Goal: Task Accomplishment & Management: Complete application form

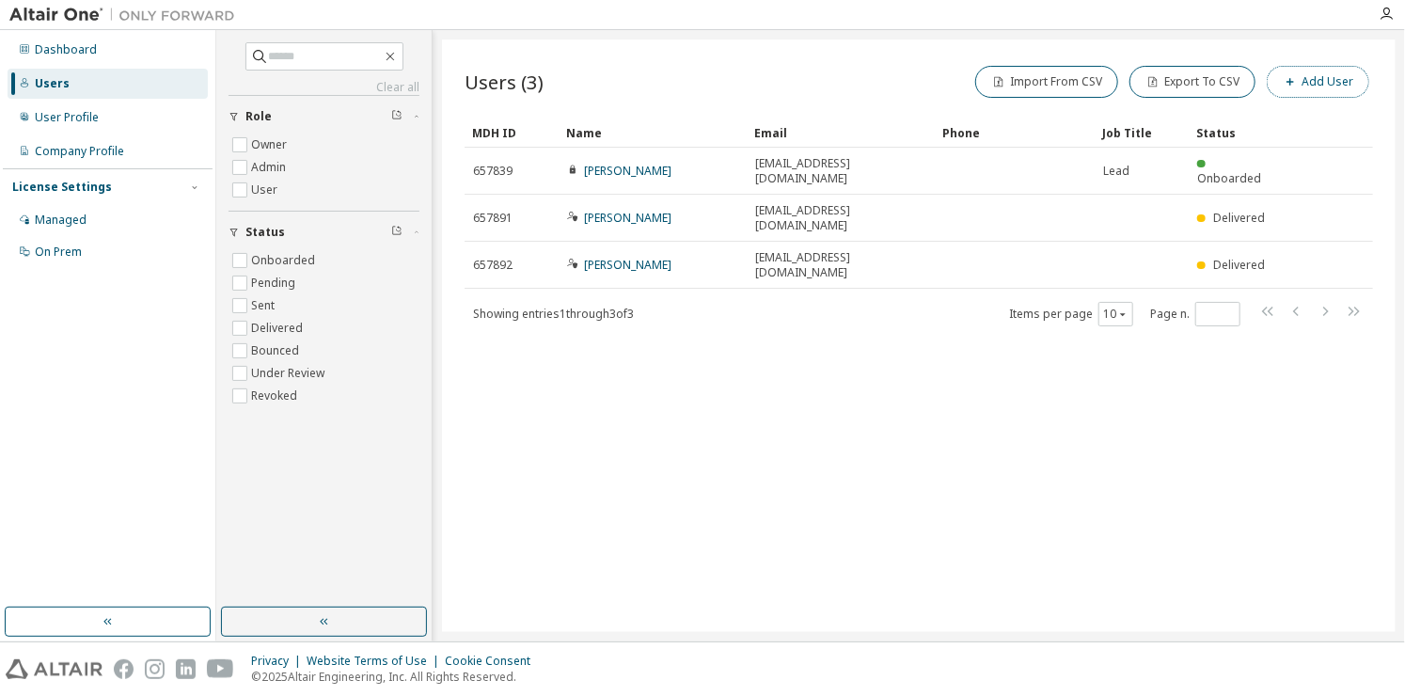
click at [1277, 80] on button "Add User" at bounding box center [1318, 82] width 103 height 32
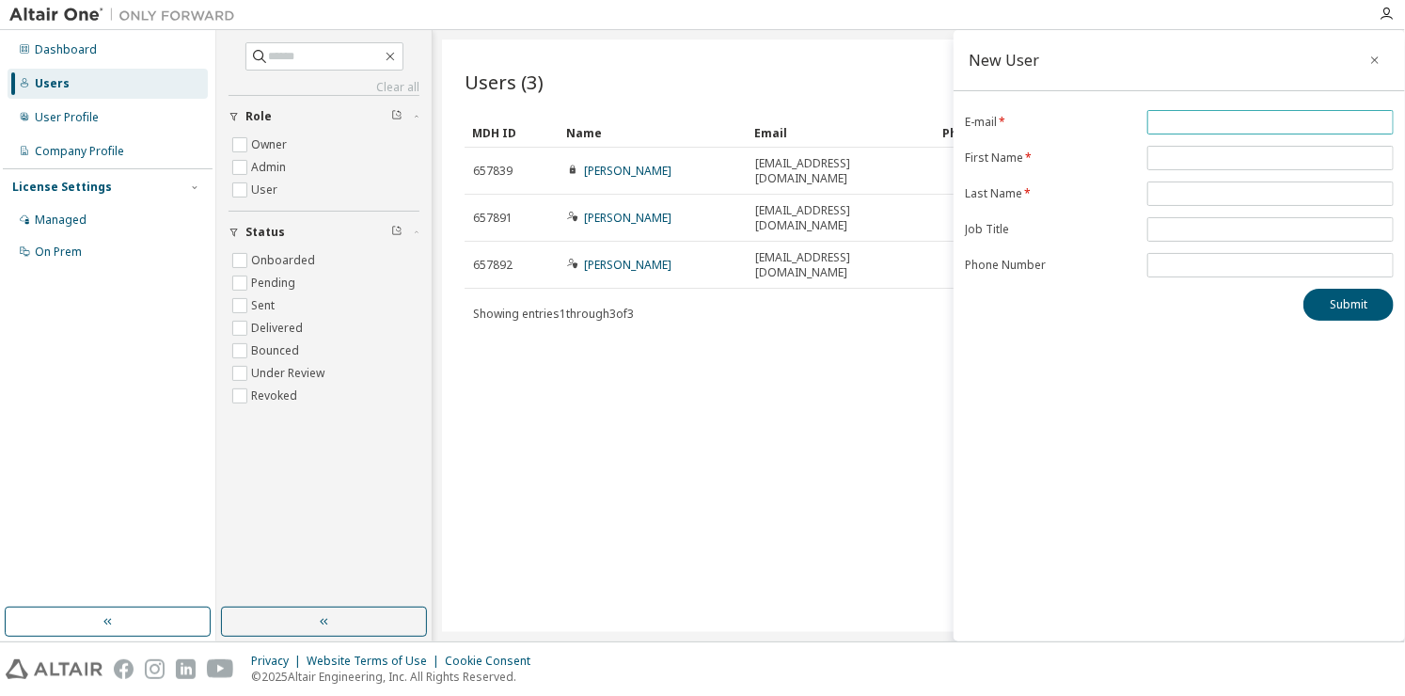
click at [1204, 119] on input "email" at bounding box center [1270, 122] width 237 height 15
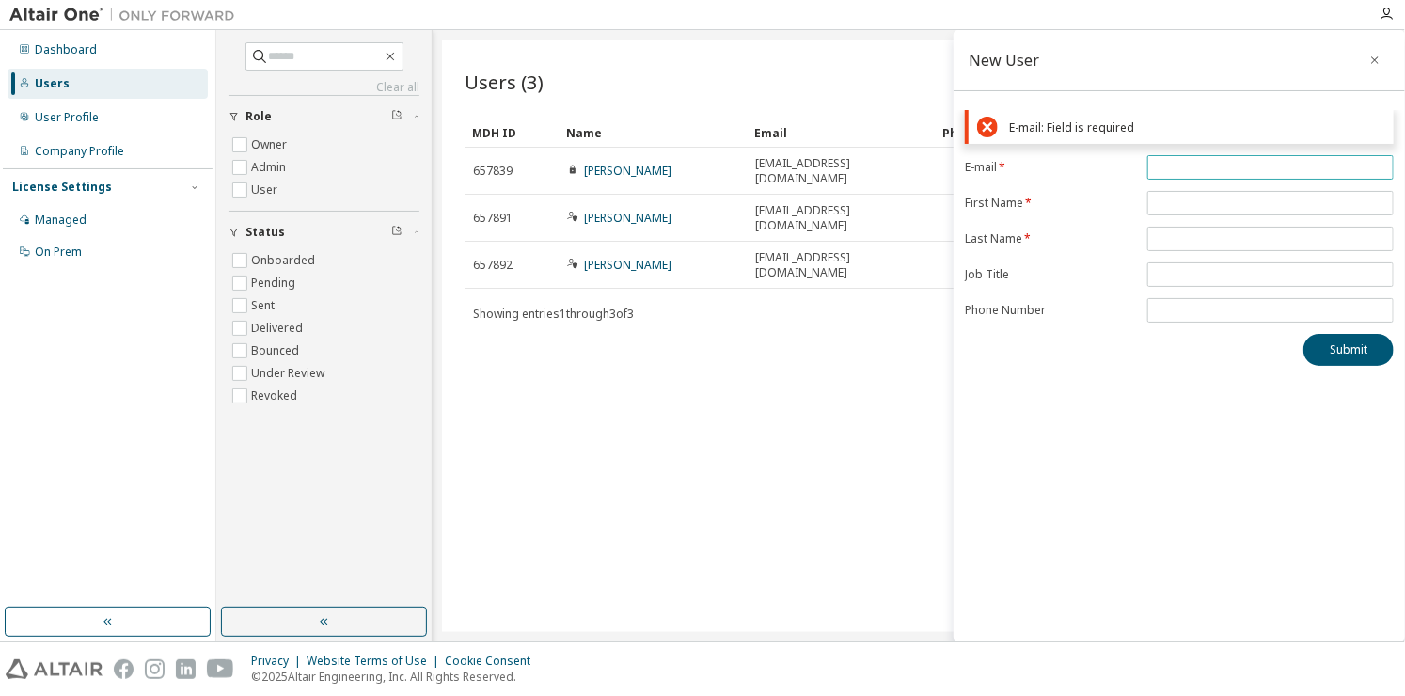
click at [1227, 176] on span at bounding box center [1271, 167] width 246 height 24
click at [1211, 169] on input "email" at bounding box center [1270, 167] width 237 height 15
paste input "**********"
type input "**********"
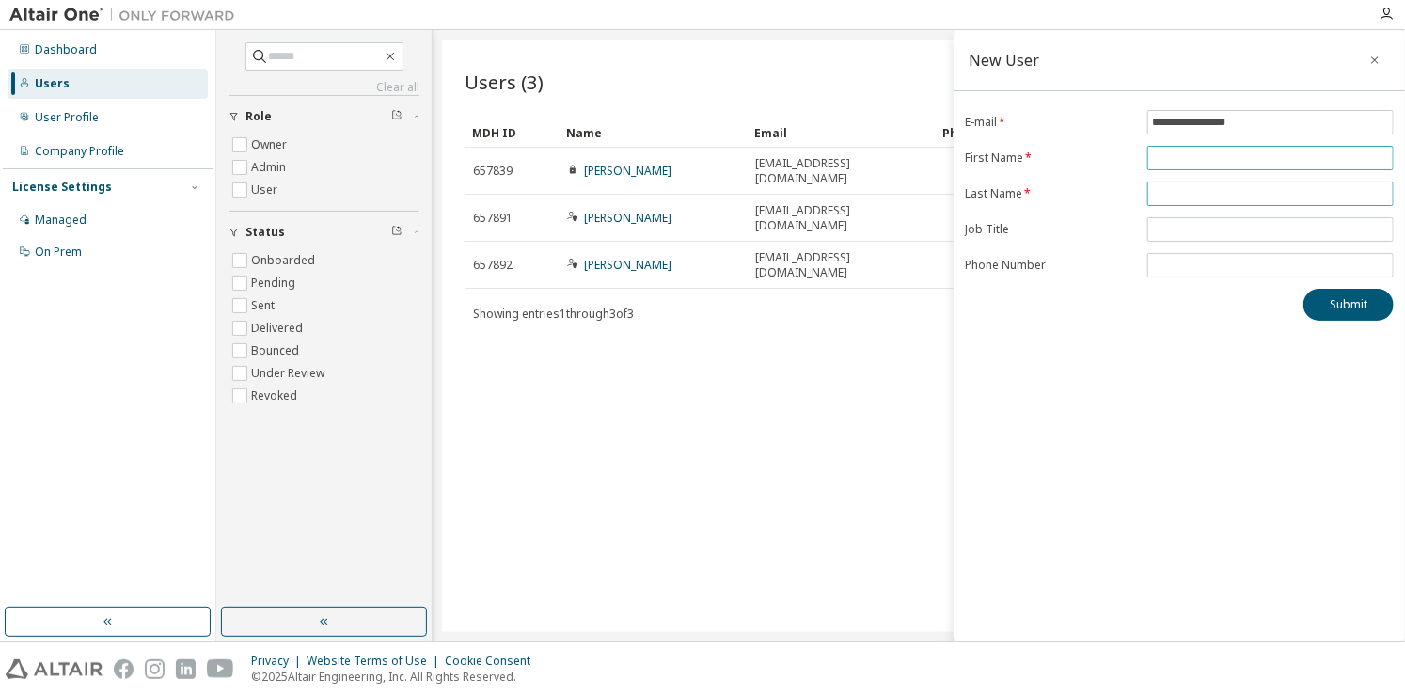
click at [1176, 202] on form "**********" at bounding box center [1179, 193] width 429 height 167
type input "*****"
click at [1171, 192] on input "text" at bounding box center [1270, 193] width 237 height 15
type input "********"
click at [1320, 308] on button "Submit" at bounding box center [1349, 305] width 90 height 32
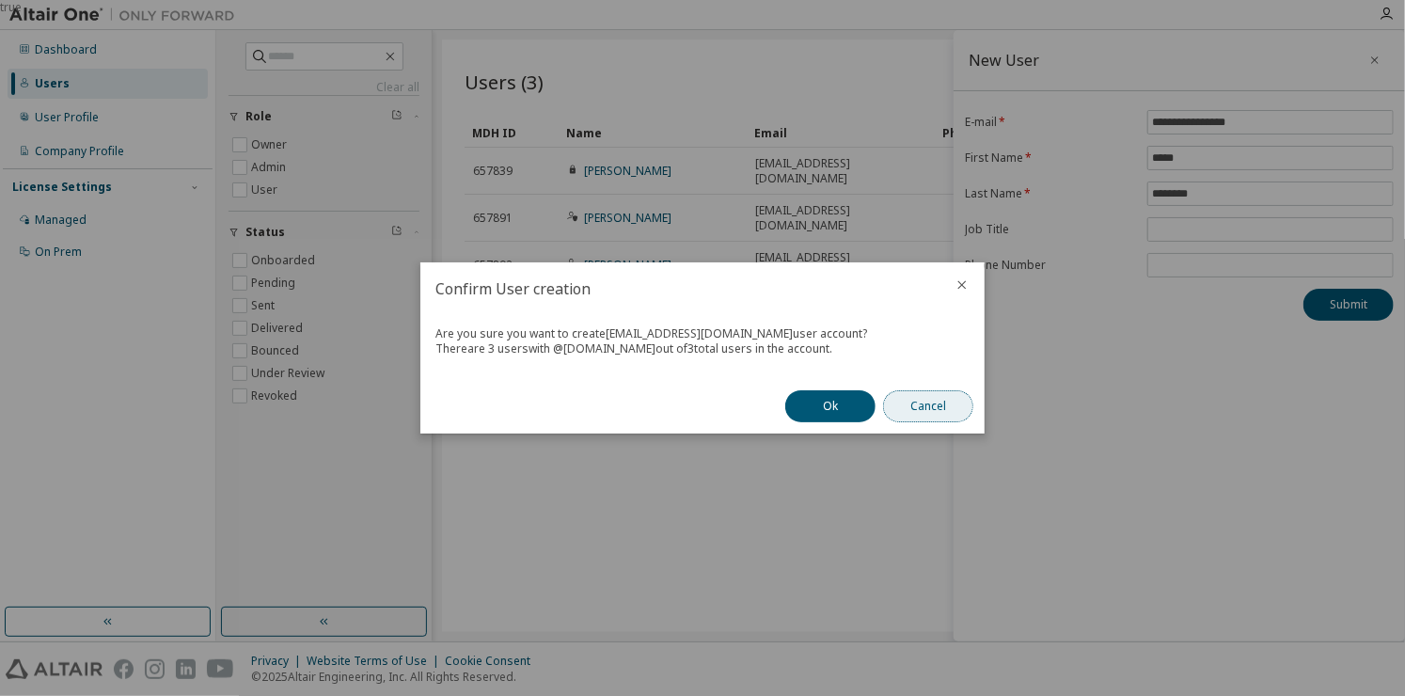
click at [942, 408] on button "Cancel" at bounding box center [928, 406] width 90 height 32
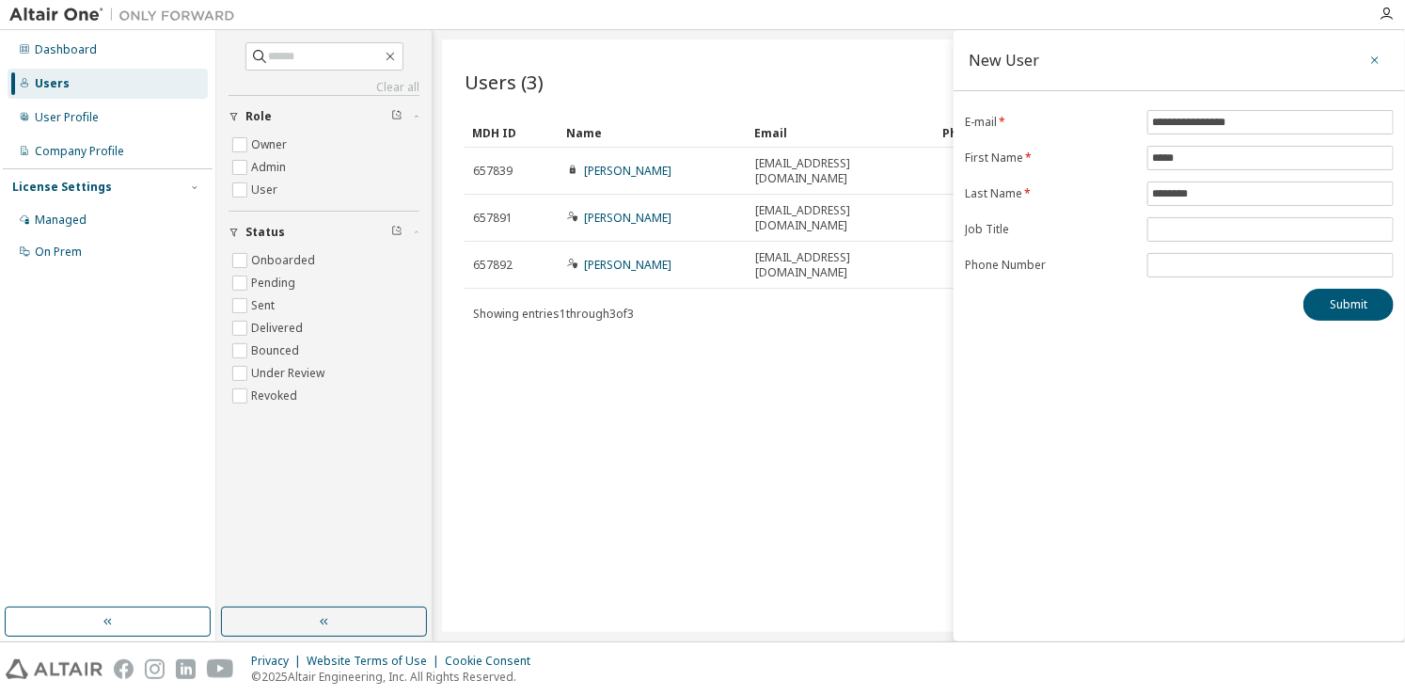
click at [1382, 64] on icon "button" at bounding box center [1375, 60] width 13 height 15
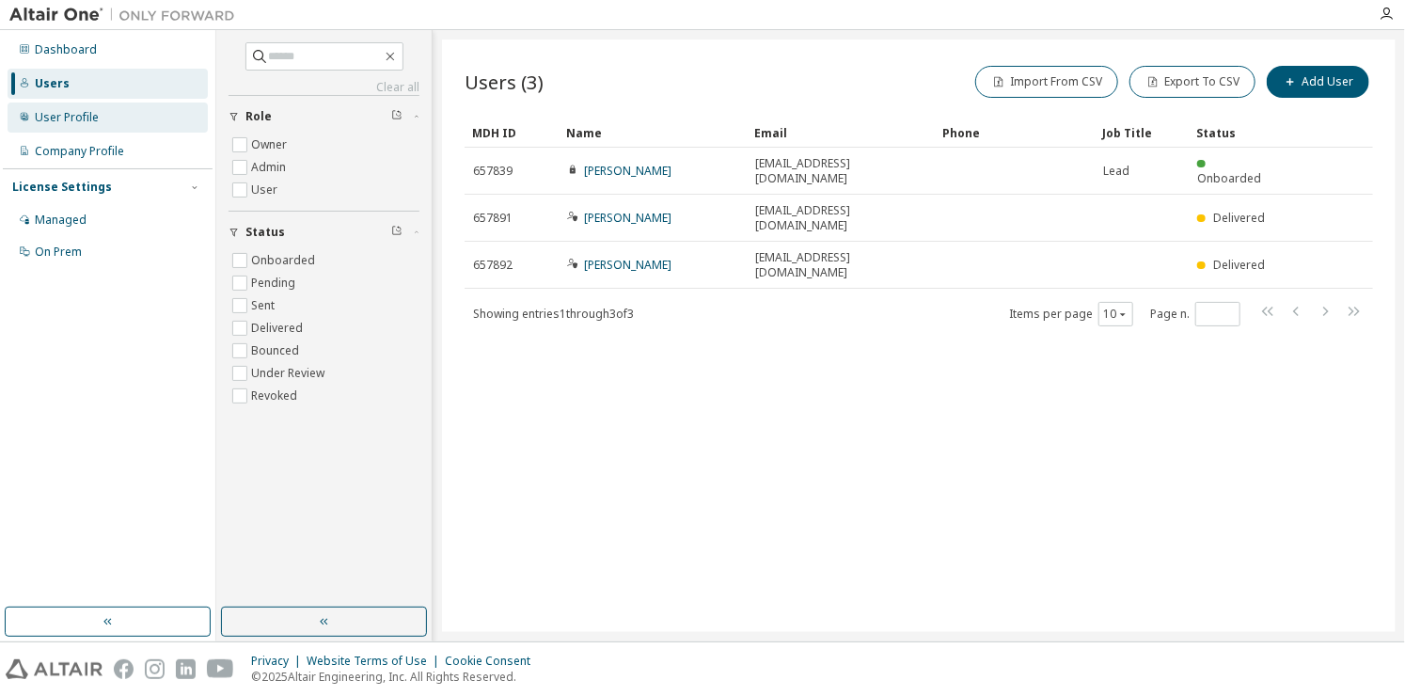
click at [119, 115] on div "User Profile" at bounding box center [108, 118] width 200 height 30
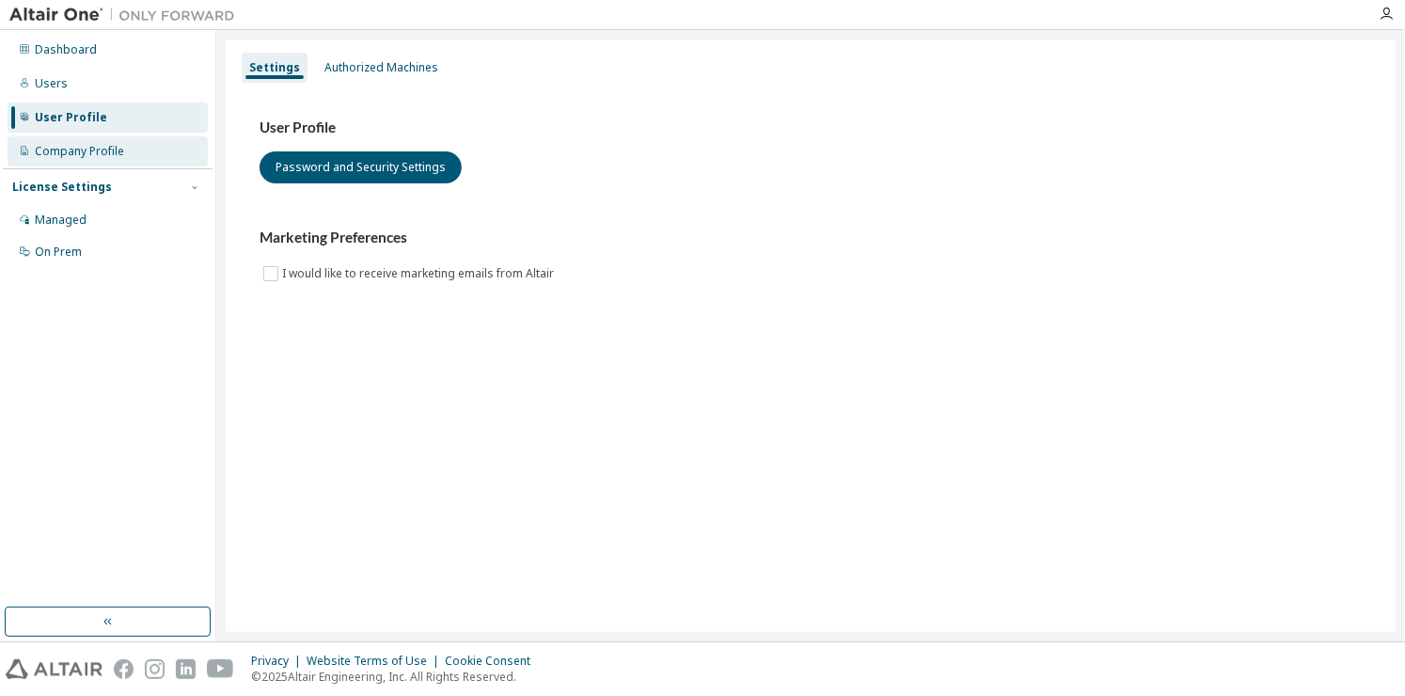
click at [126, 154] on div "Company Profile" at bounding box center [108, 151] width 200 height 30
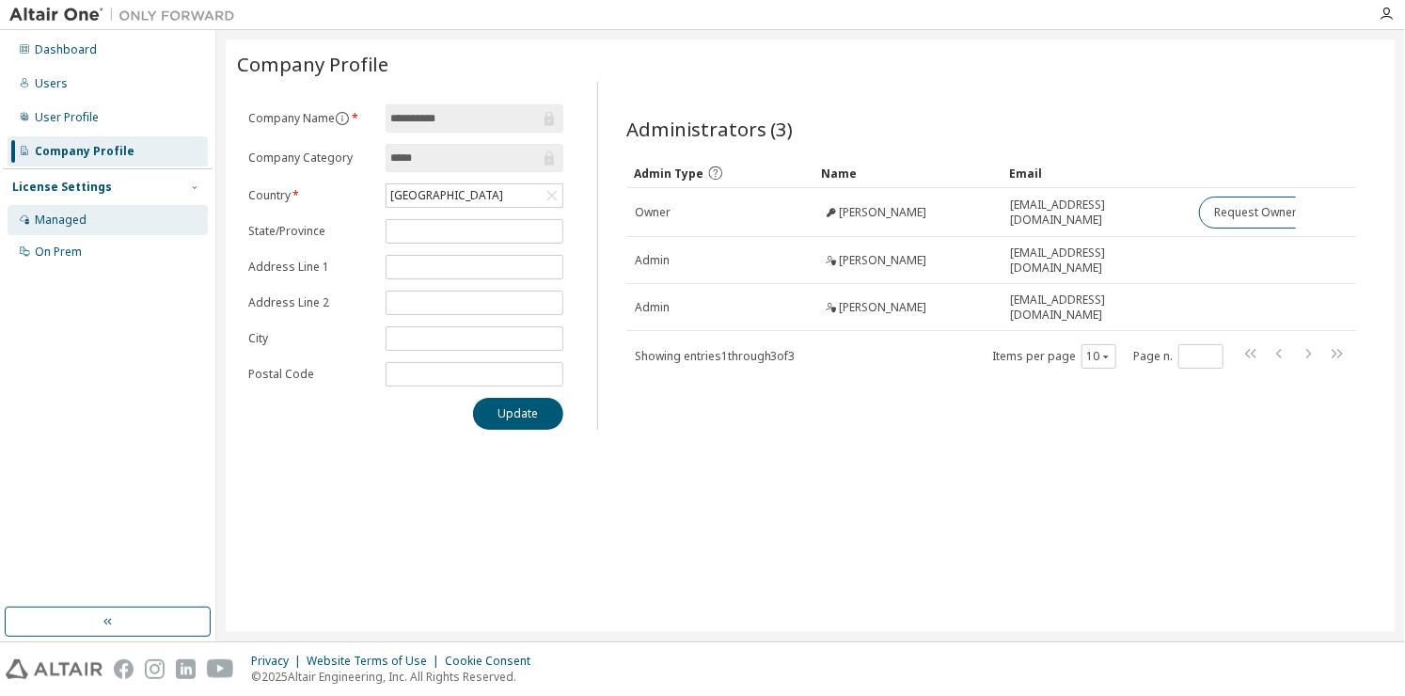
click at [70, 215] on div "Managed" at bounding box center [61, 220] width 52 height 15
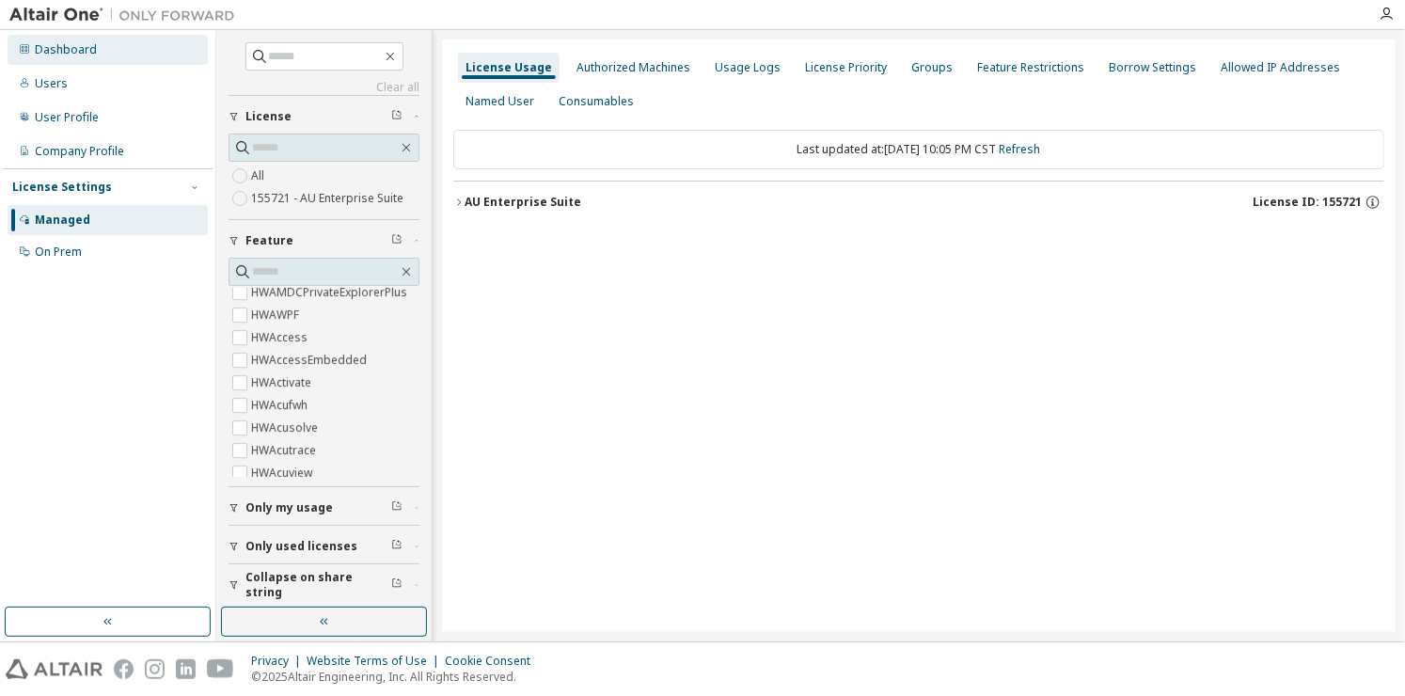
click at [53, 38] on div "Dashboard" at bounding box center [108, 50] width 200 height 30
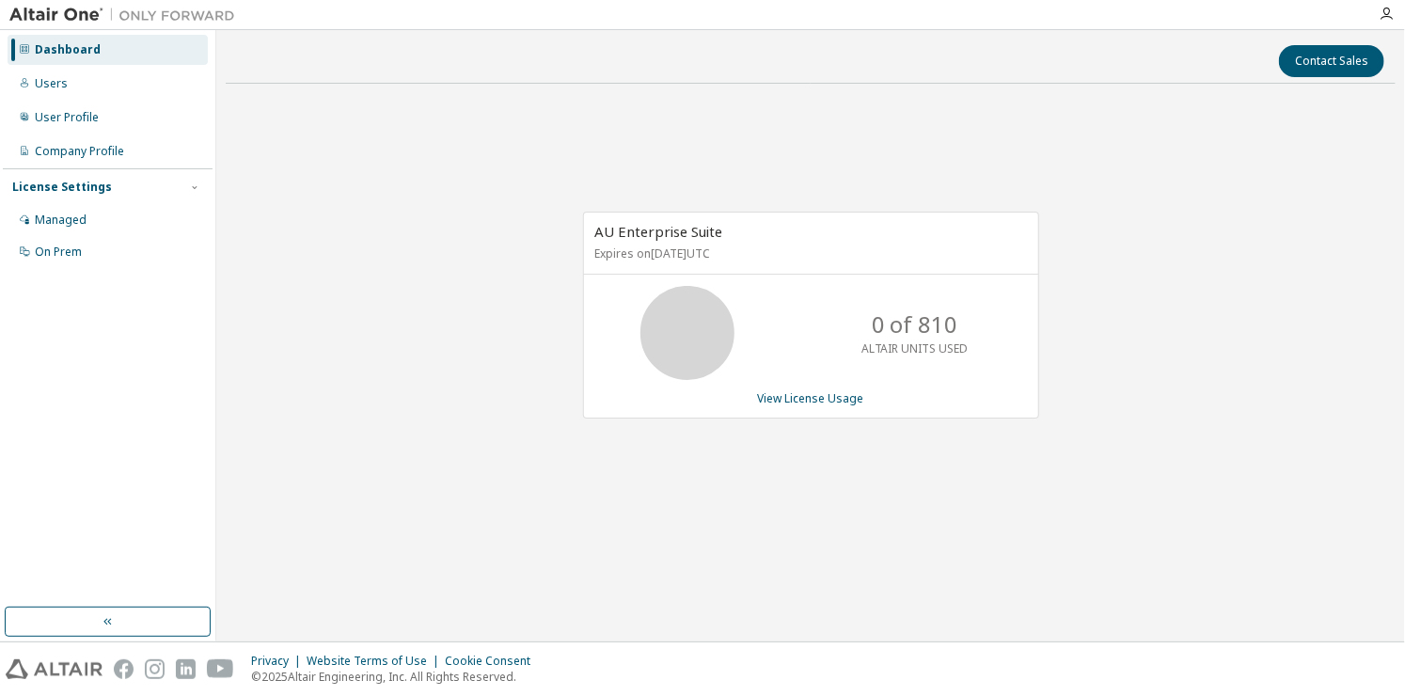
click at [905, 332] on p "0 of 810" at bounding box center [915, 325] width 87 height 32
click at [831, 409] on div "AU Enterprise Suite Expires on [DATE] UTC 0 of 810 ALTAIR UNITS USED View Licen…" at bounding box center [811, 315] width 456 height 206
click at [825, 399] on link "View License Usage" at bounding box center [811, 398] width 106 height 16
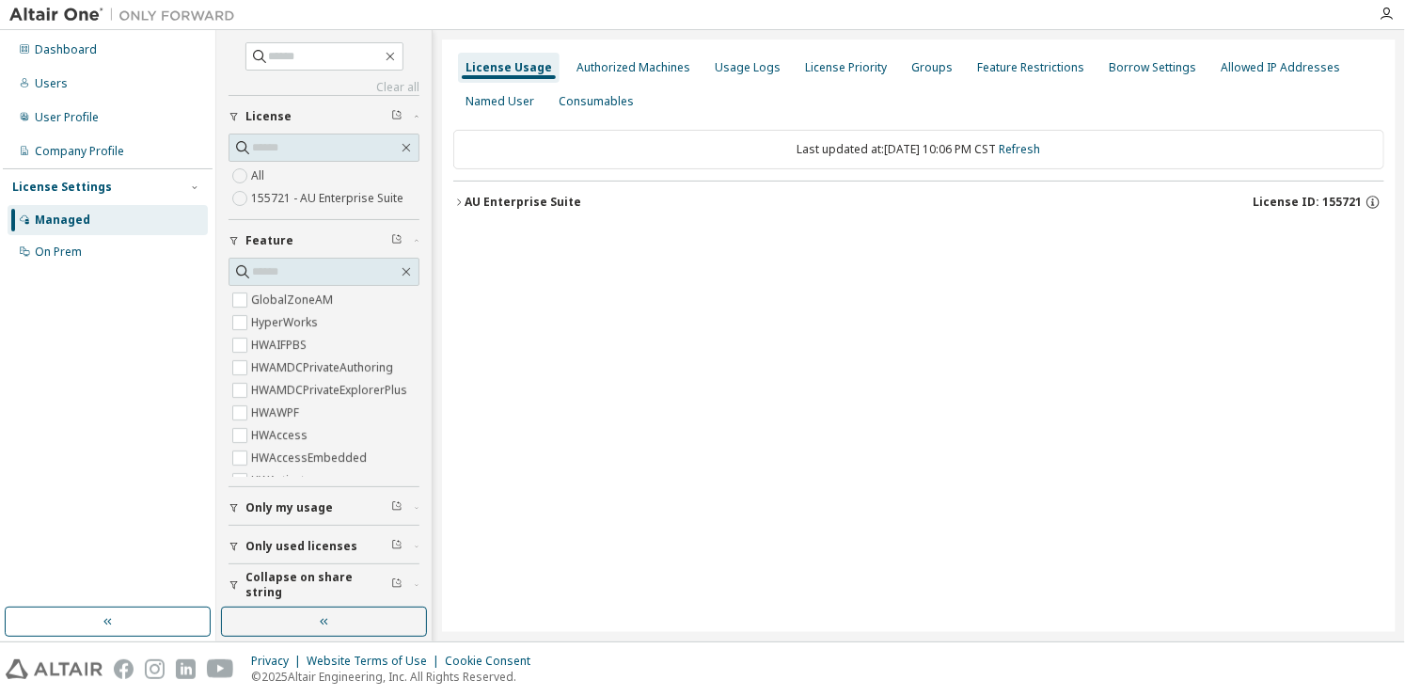
click at [730, 156] on div "Last updated at: [DATE] 10:06 PM CST Refresh" at bounding box center [918, 150] width 931 height 40
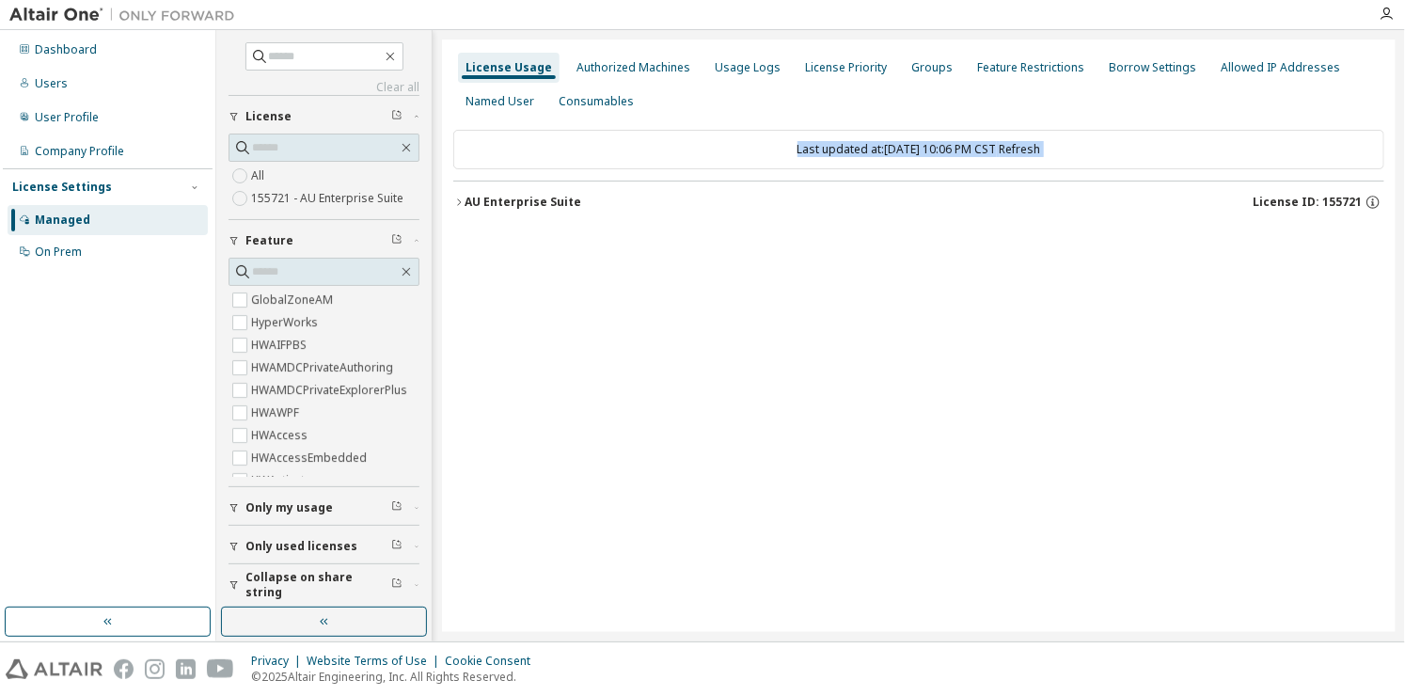
click at [462, 199] on icon "button" at bounding box center [458, 202] width 11 height 11
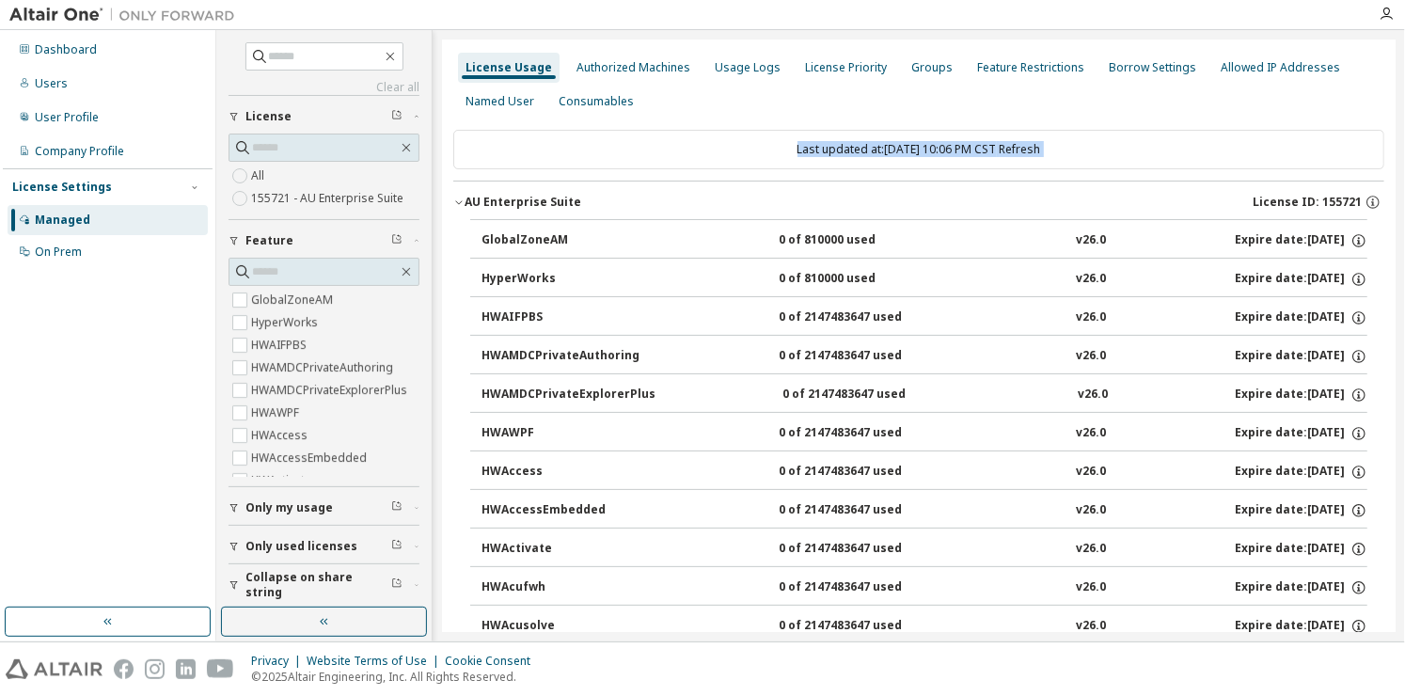
click at [808, 237] on div "0 of 810000 used" at bounding box center [863, 240] width 169 height 17
click at [515, 242] on div "GlobalZoneAM" at bounding box center [566, 240] width 169 height 17
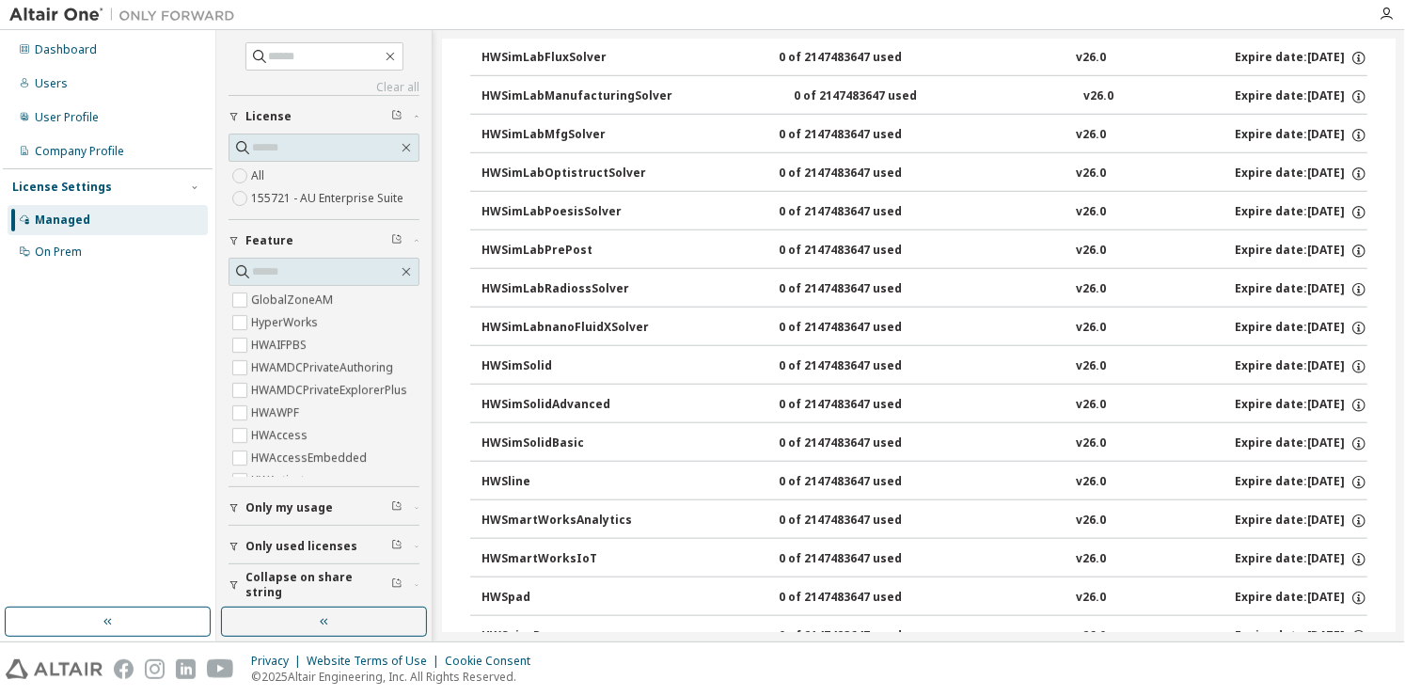
scroll to position [12246, 0]
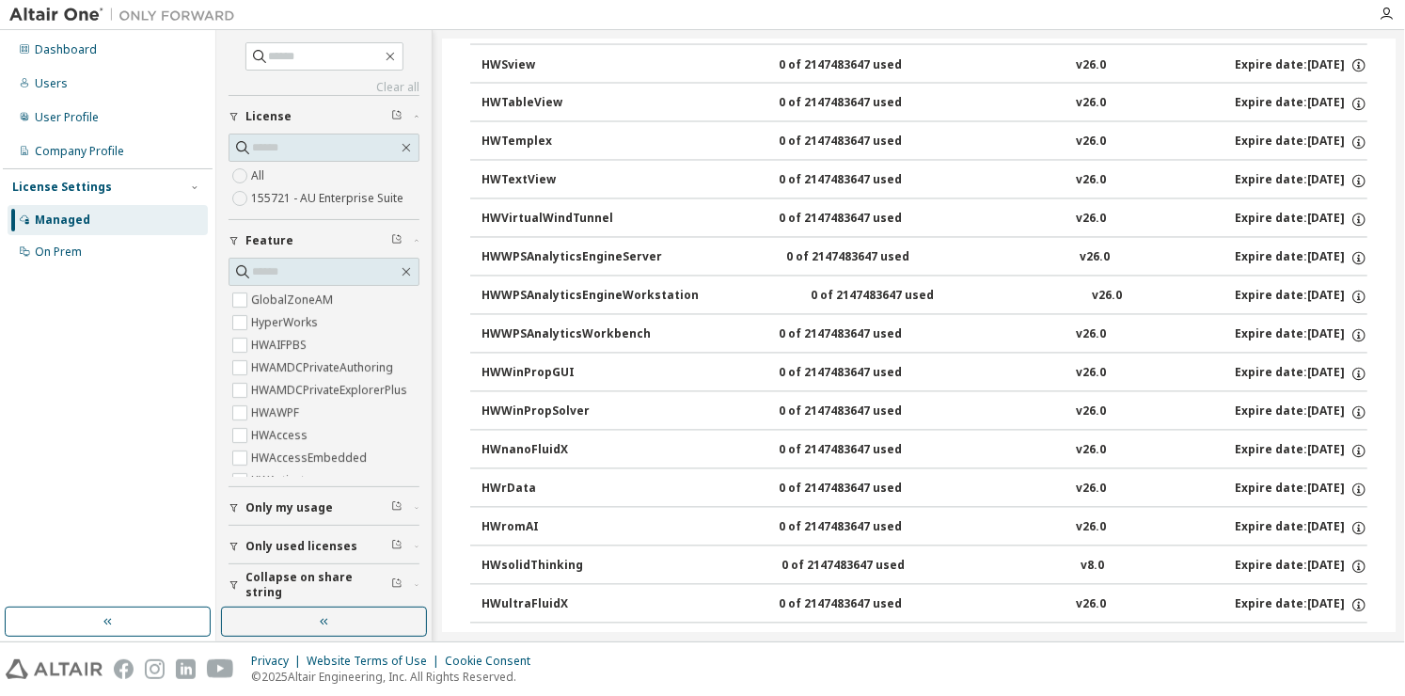
click at [558, 404] on div "HWWinPropSolver" at bounding box center [566, 412] width 169 height 17
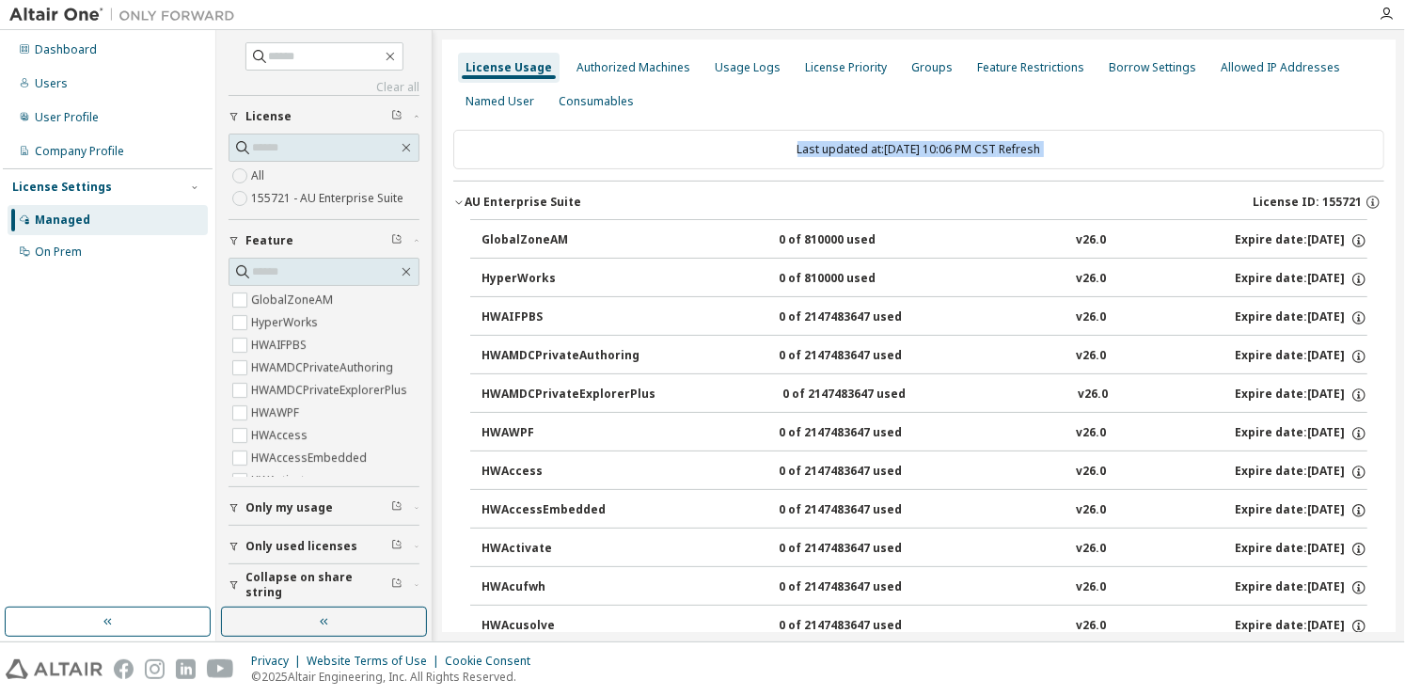
scroll to position [4, 0]
click at [799, 144] on div "Last updated at: [DATE] 10:06 PM CST Refresh" at bounding box center [918, 150] width 931 height 40
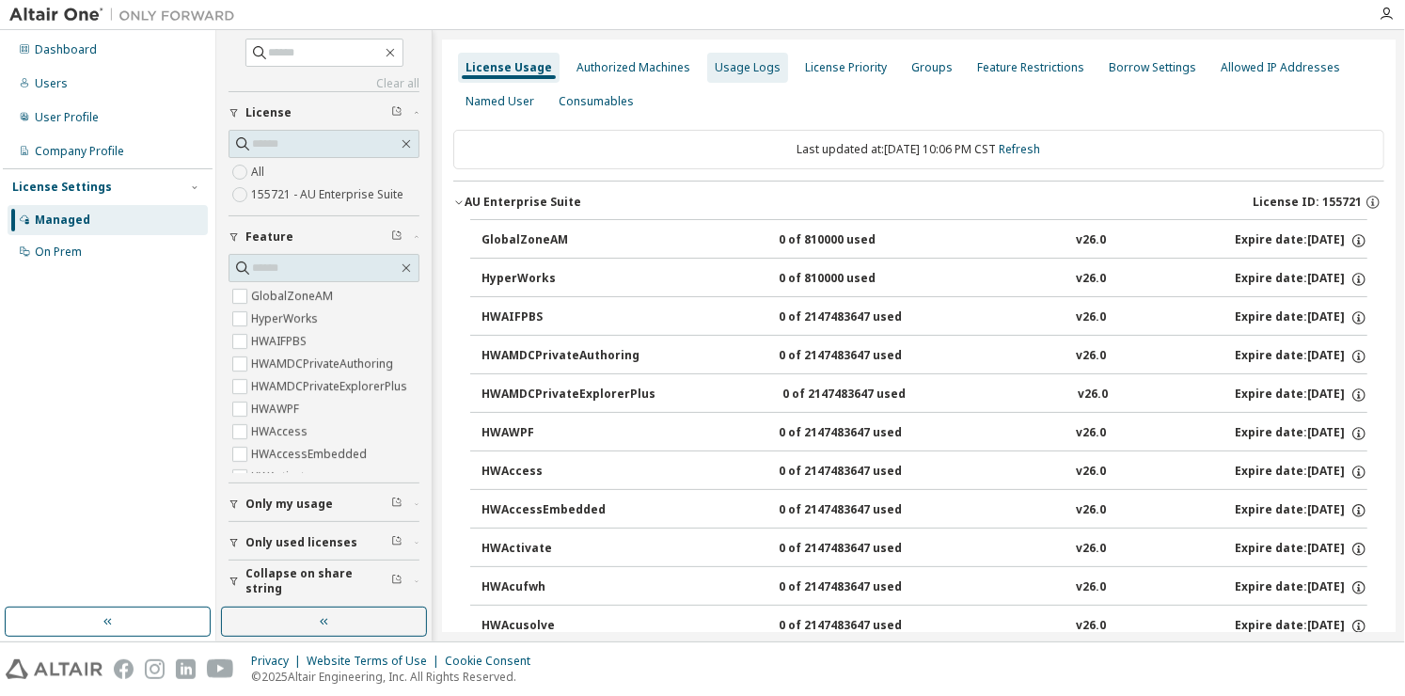
click at [751, 56] on div "Usage Logs" at bounding box center [747, 68] width 81 height 30
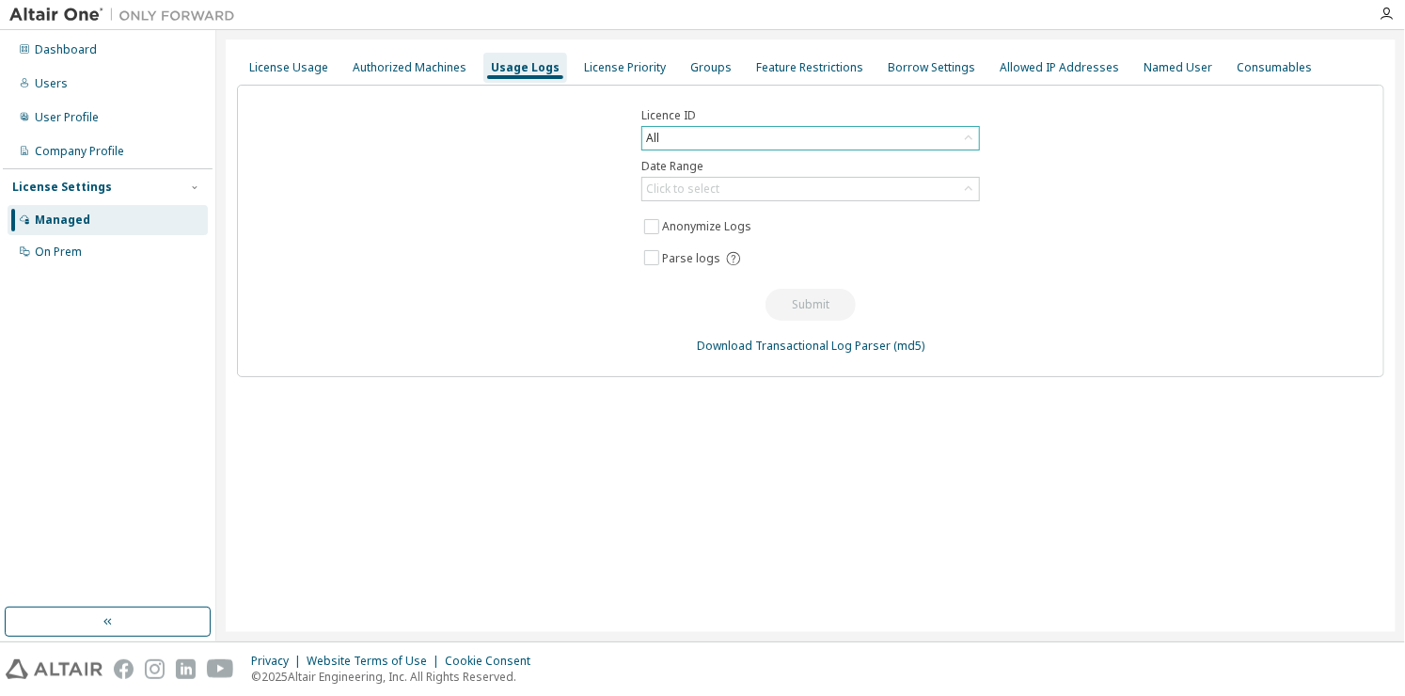
click at [894, 141] on div "All" at bounding box center [810, 138] width 337 height 23
click at [1180, 74] on div "Named User" at bounding box center [1178, 67] width 69 height 15
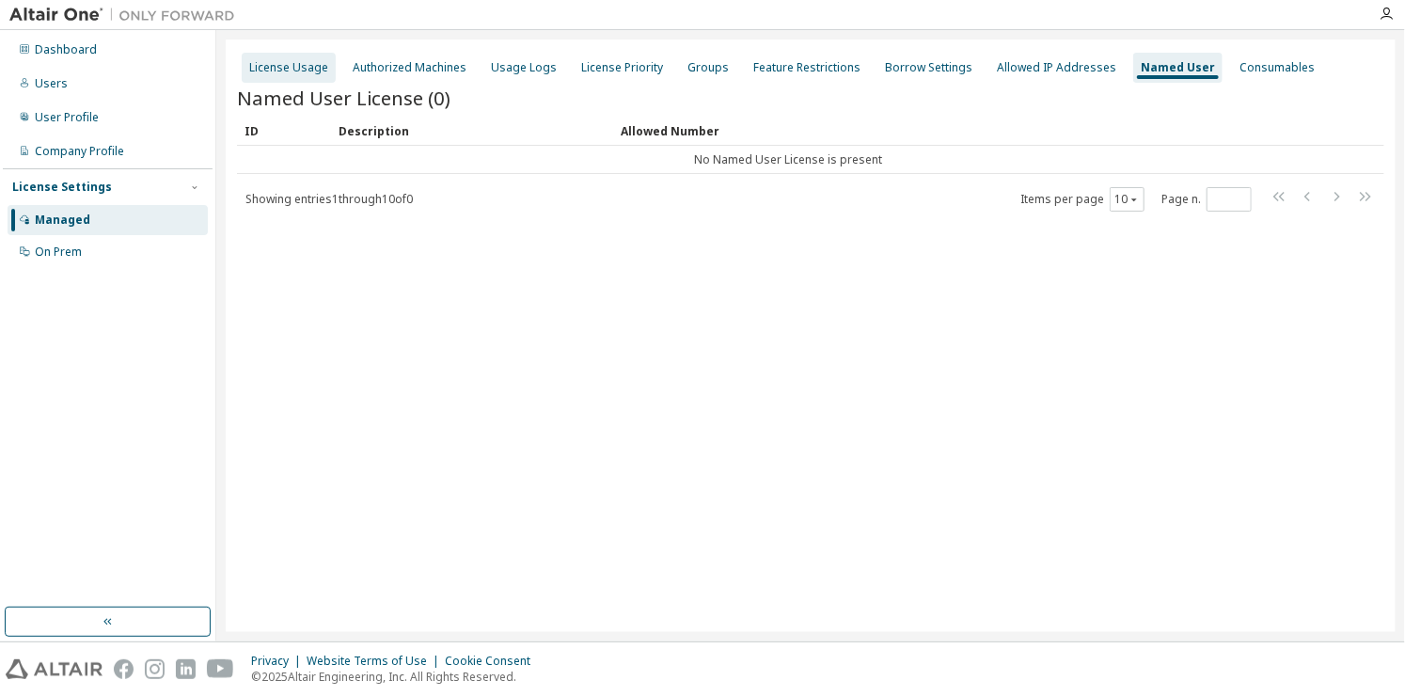
click at [274, 64] on div "License Usage" at bounding box center [288, 67] width 79 height 15
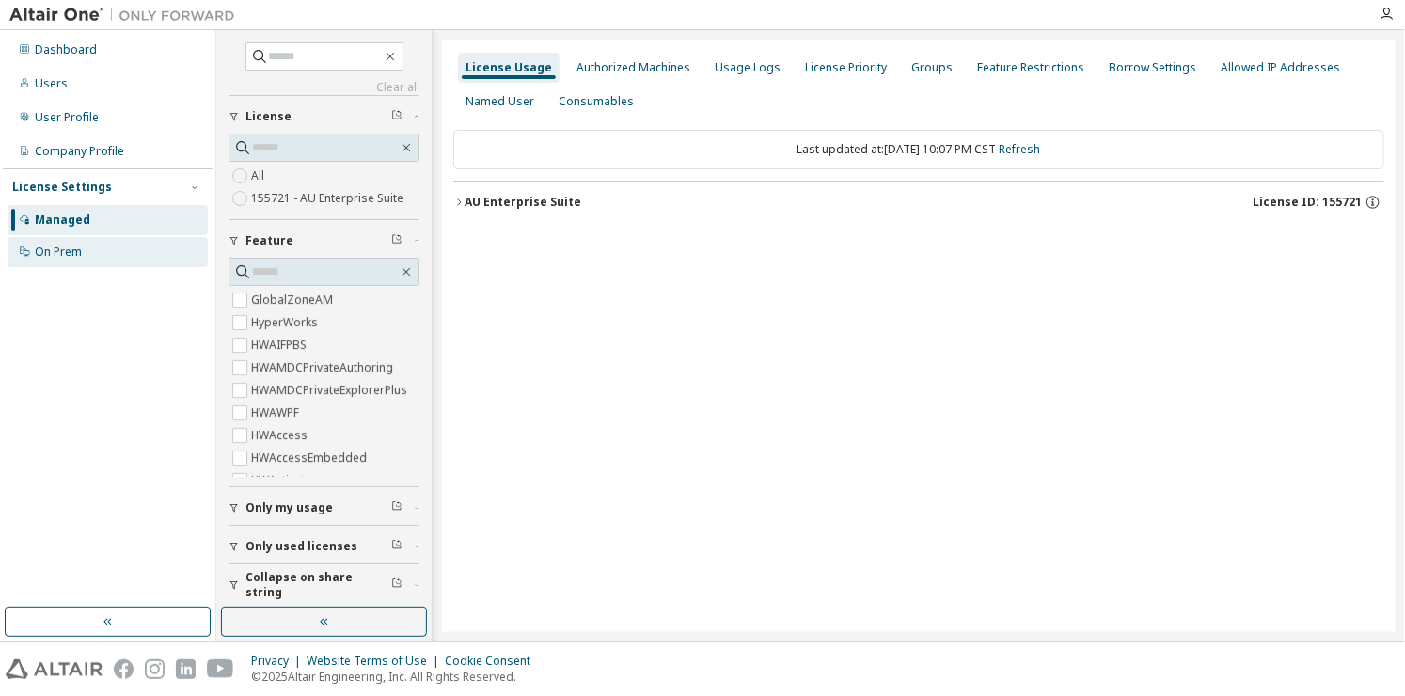
click at [103, 250] on div "On Prem" at bounding box center [108, 252] width 200 height 30
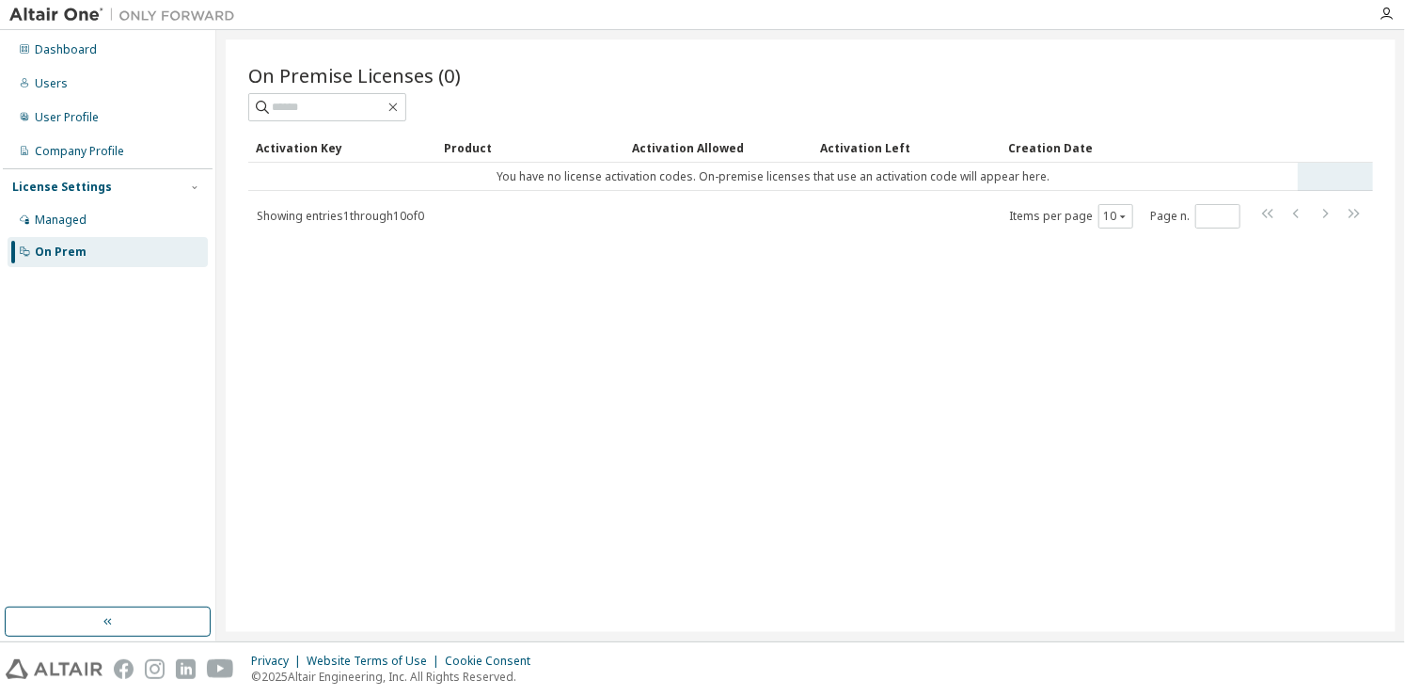
click at [675, 173] on td "You have no license activation codes. On-premise licenses that use an activatio…" at bounding box center [773, 177] width 1050 height 28
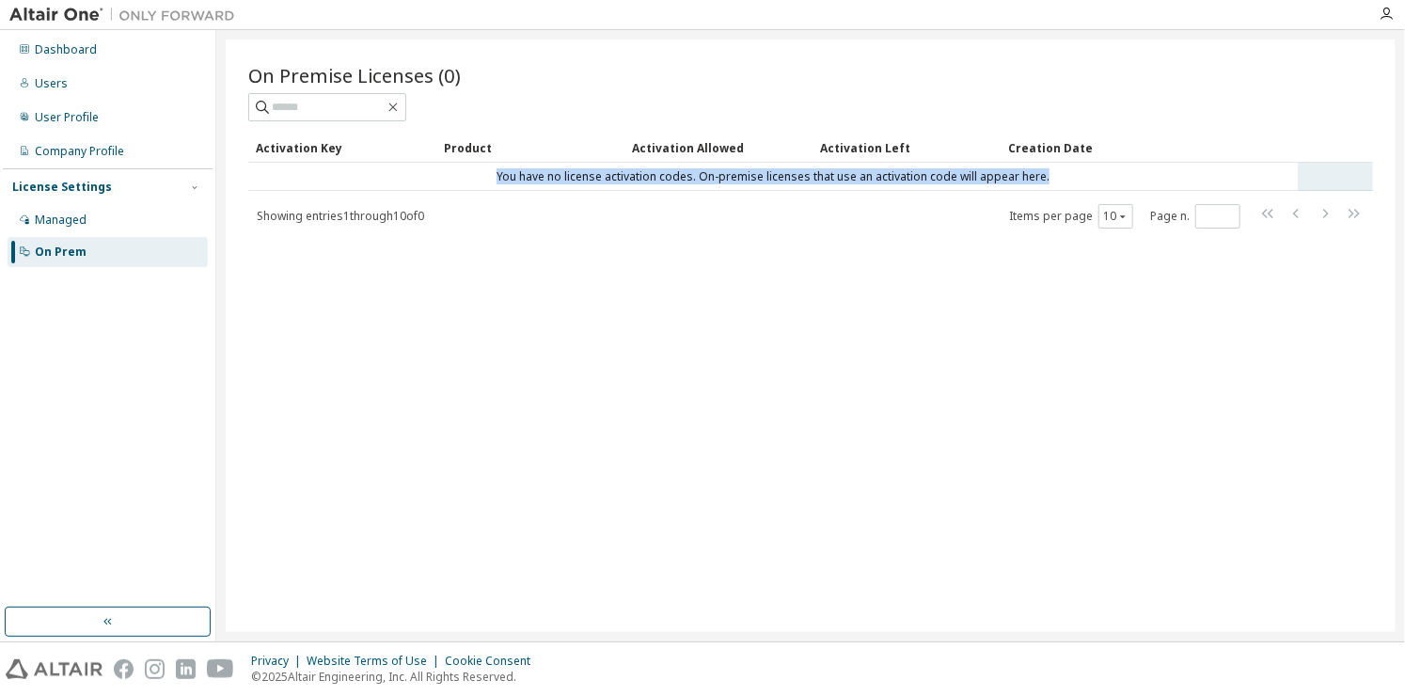
click at [675, 173] on td "You have no license activation codes. On-premise licenses that use an activatio…" at bounding box center [773, 177] width 1050 height 28
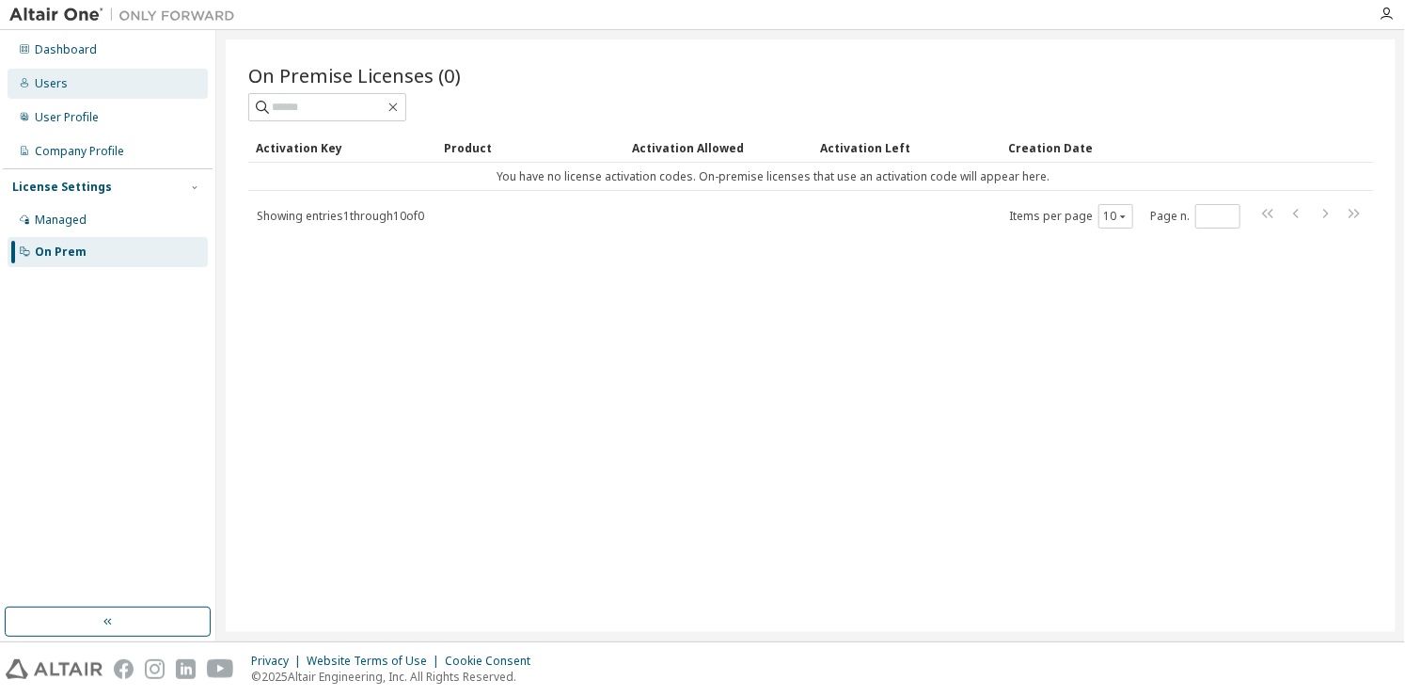
click at [53, 72] on div "Users" at bounding box center [108, 84] width 200 height 30
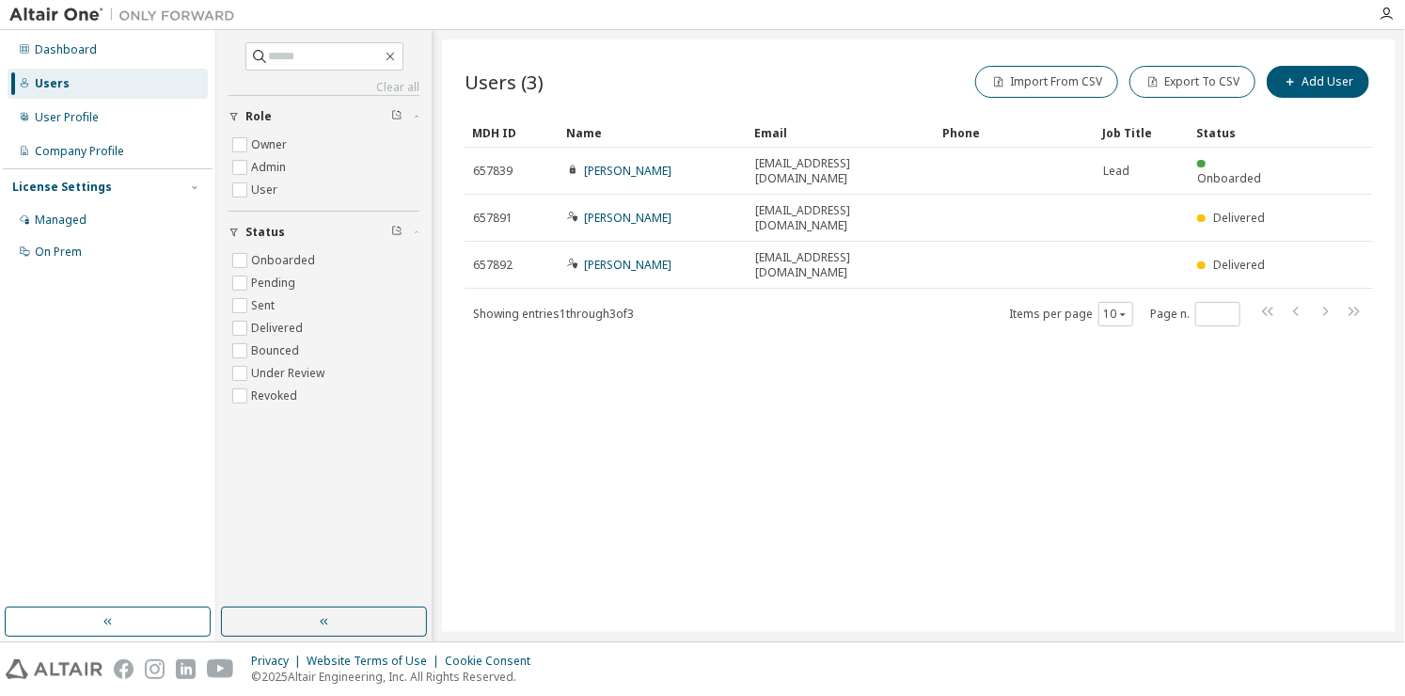
click at [77, 30] on div "Dashboard Users User Profile Company Profile License Settings Managed On Prem" at bounding box center [108, 335] width 216 height 611
click at [87, 43] on div "Dashboard" at bounding box center [66, 49] width 62 height 15
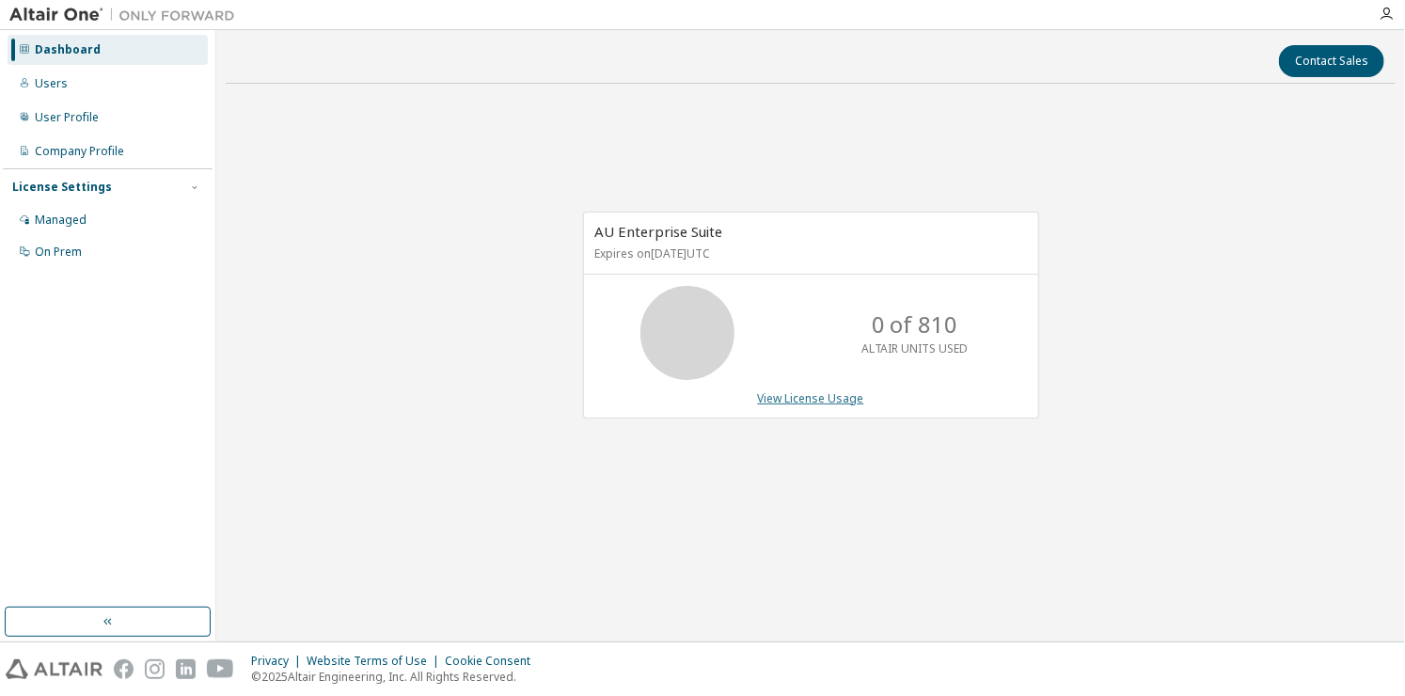
click at [844, 399] on link "View License Usage" at bounding box center [811, 398] width 106 height 16
click at [66, 89] on div "Users" at bounding box center [108, 84] width 200 height 30
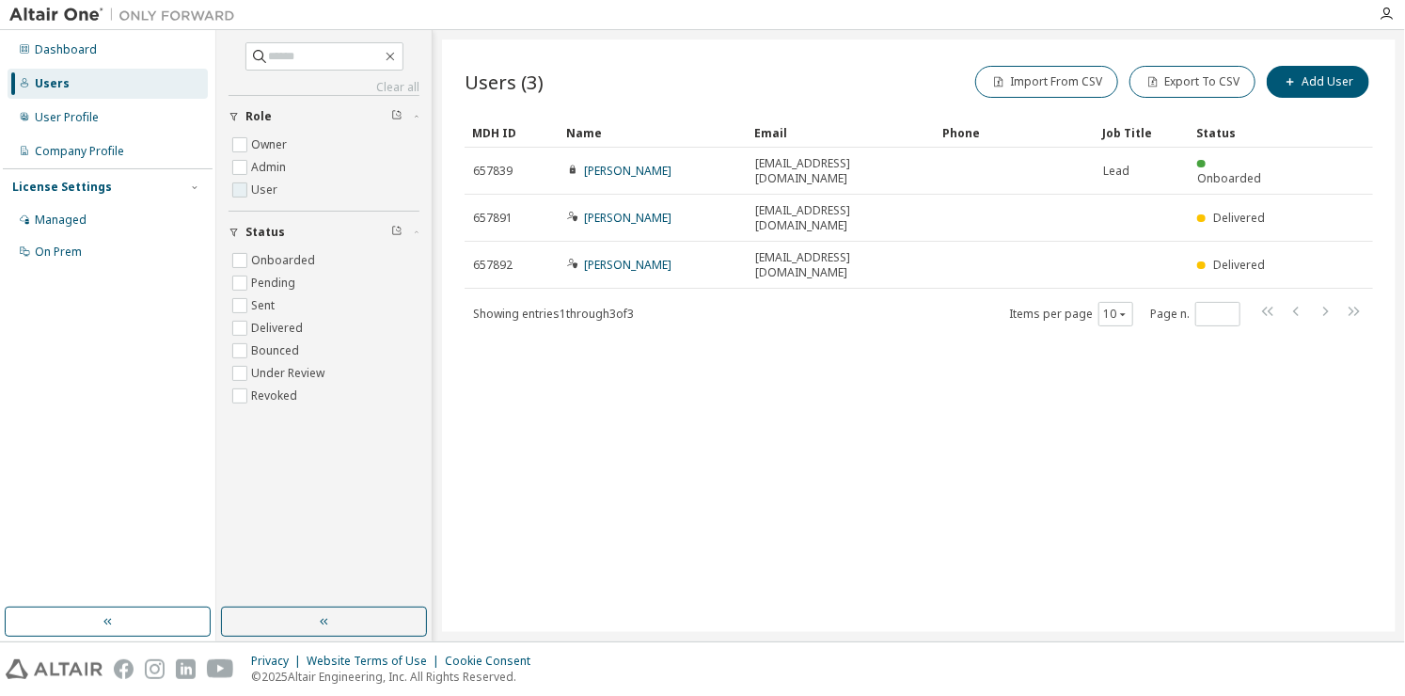
click at [251, 194] on label "User" at bounding box center [266, 190] width 30 height 23
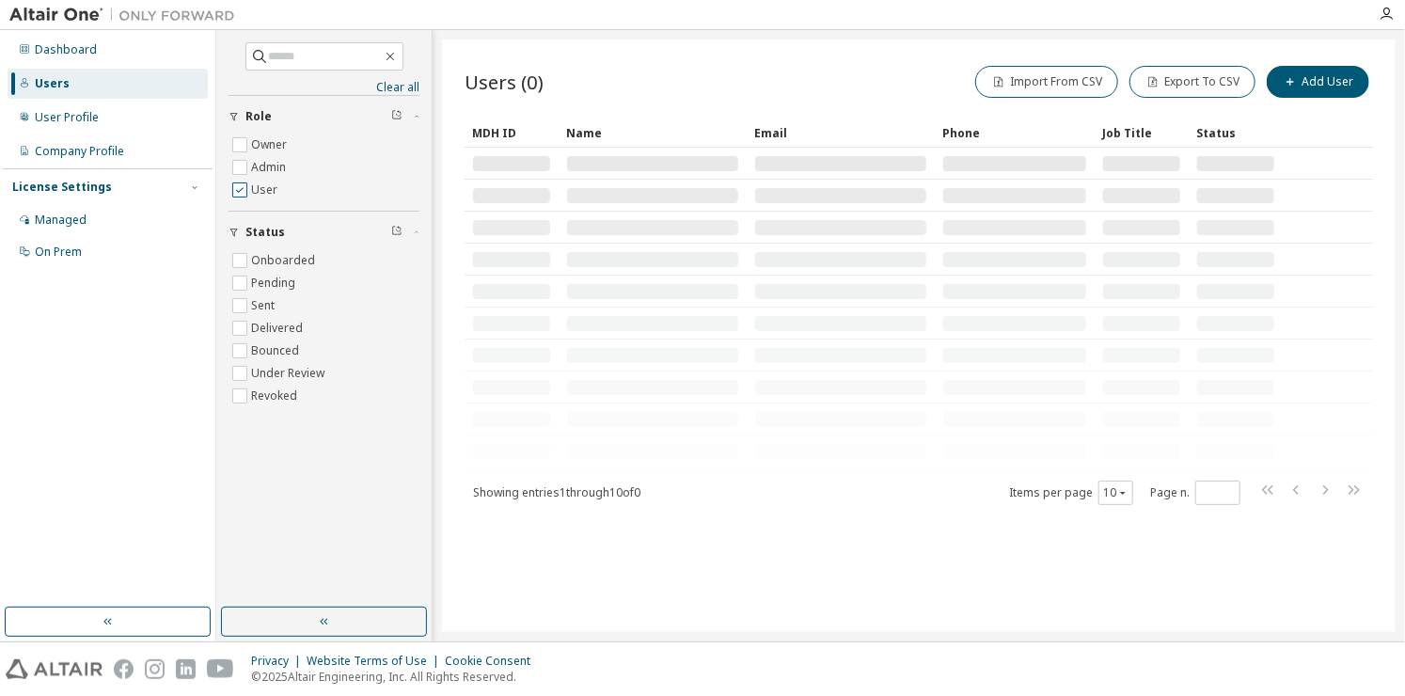
click at [251, 194] on label "User" at bounding box center [266, 190] width 30 height 23
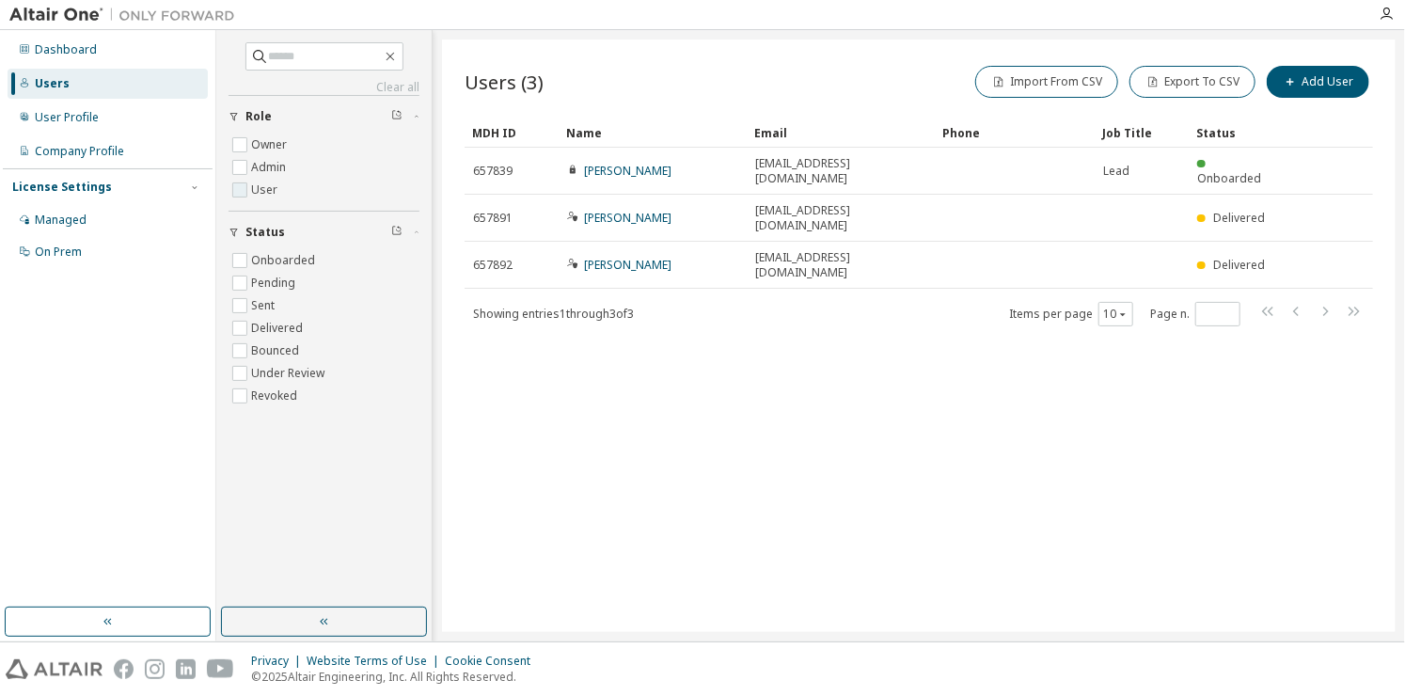
click at [251, 194] on label "User" at bounding box center [266, 190] width 30 height 23
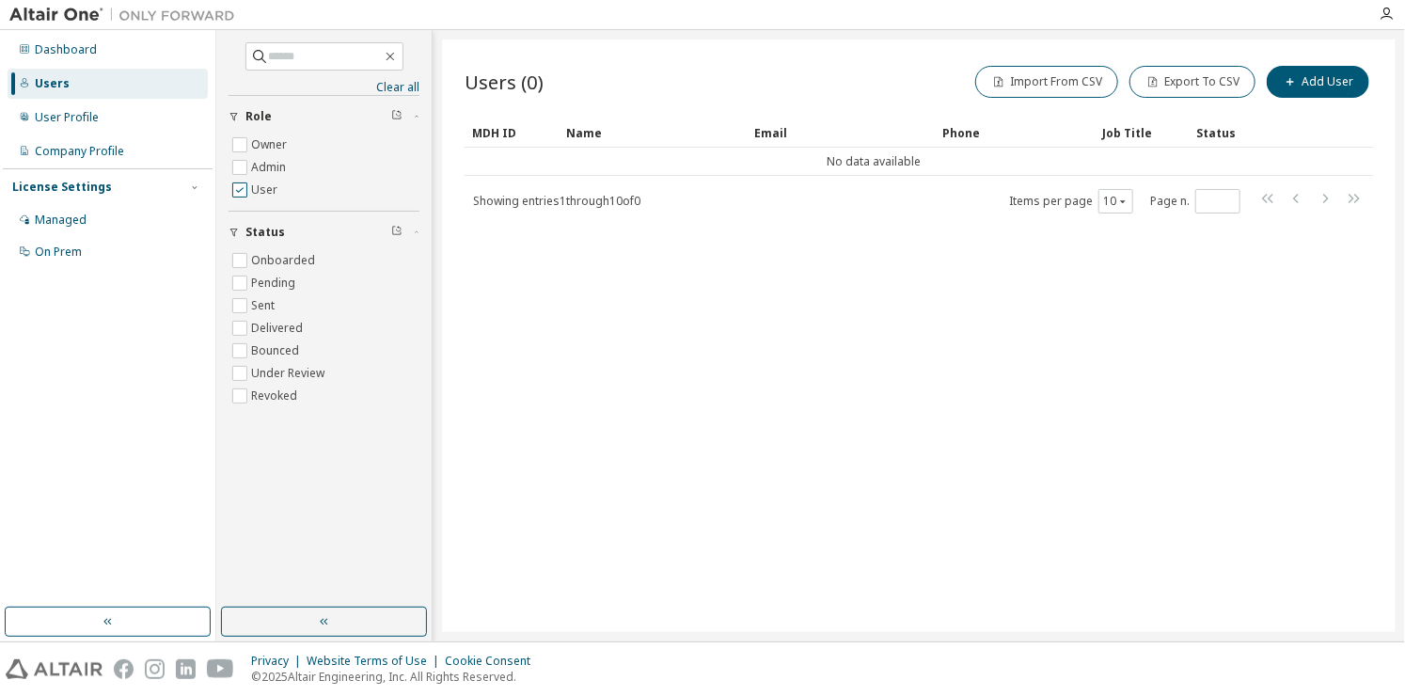
click at [251, 194] on label "User" at bounding box center [266, 190] width 30 height 23
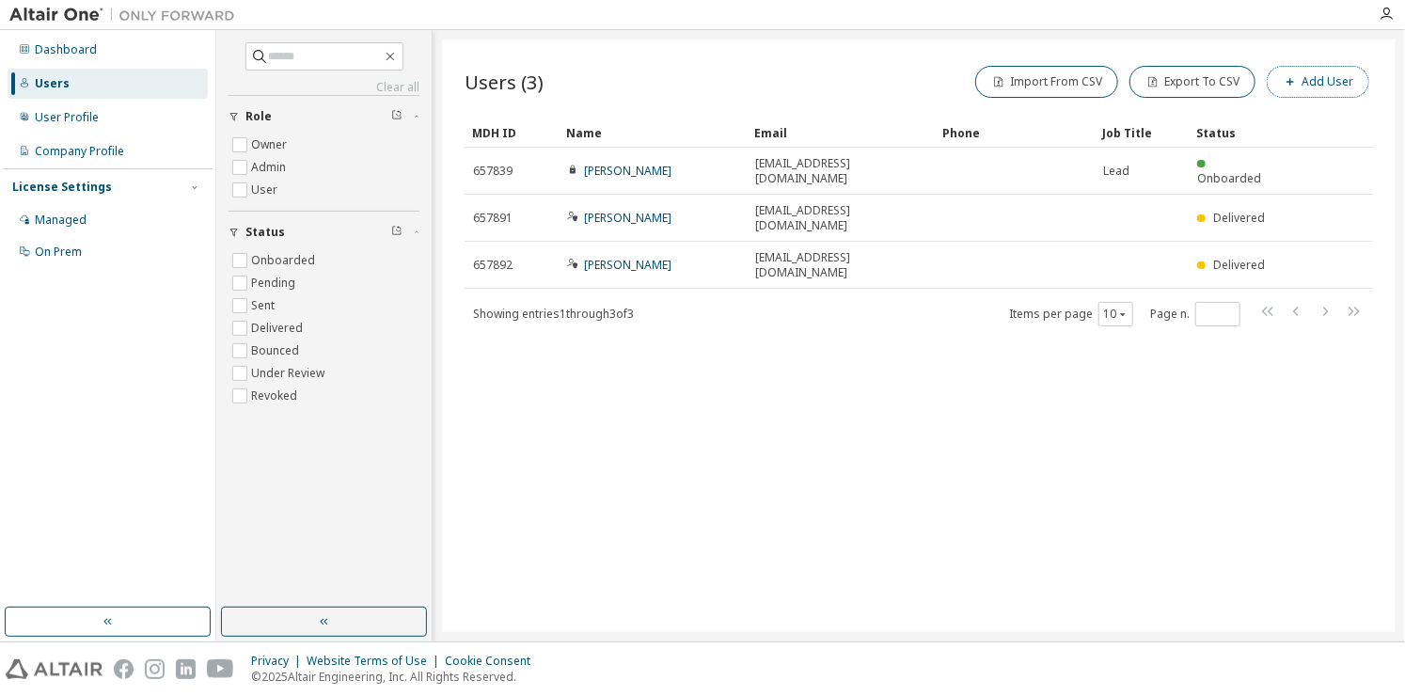
click at [1318, 83] on button "Add User" at bounding box center [1318, 82] width 103 height 32
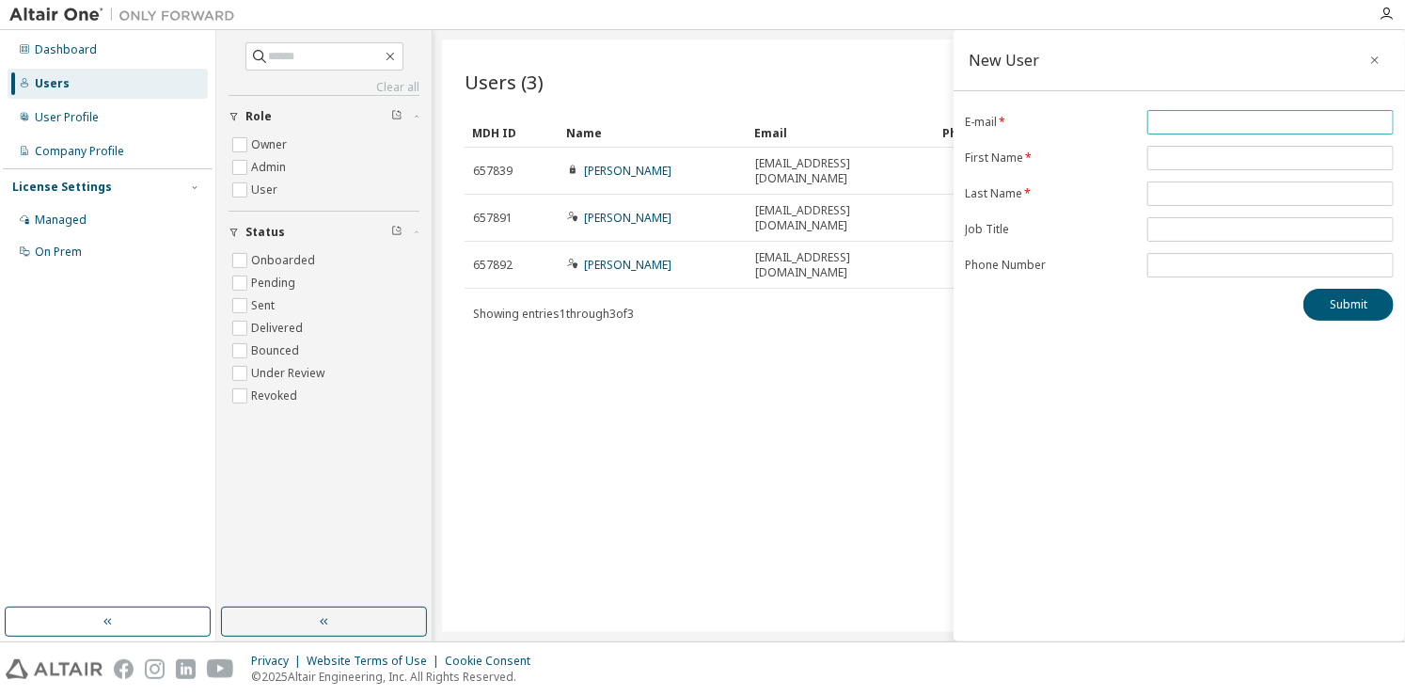
click at [1228, 126] on input "email" at bounding box center [1270, 122] width 237 height 15
type input "**********"
click at [1216, 151] on input "text" at bounding box center [1270, 157] width 237 height 15
type input "*****"
click at [1191, 192] on input "text" at bounding box center [1270, 193] width 237 height 15
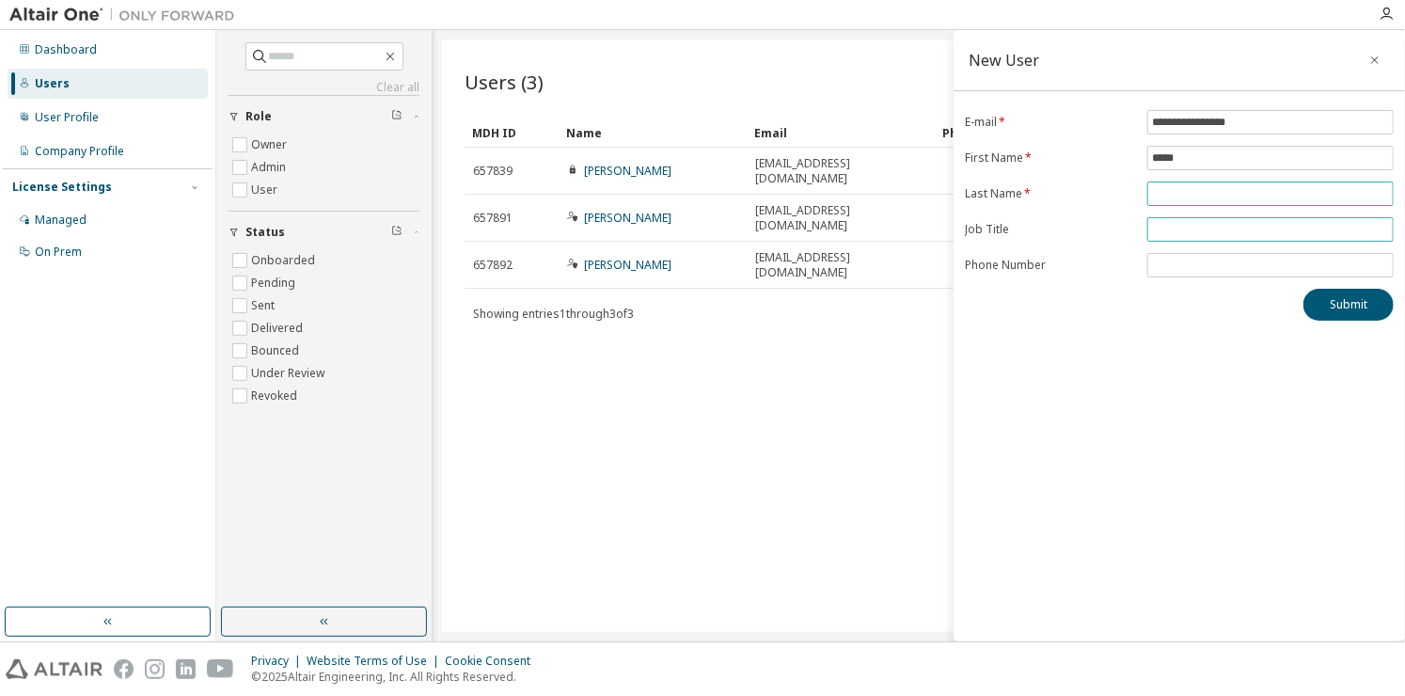
type input "********"
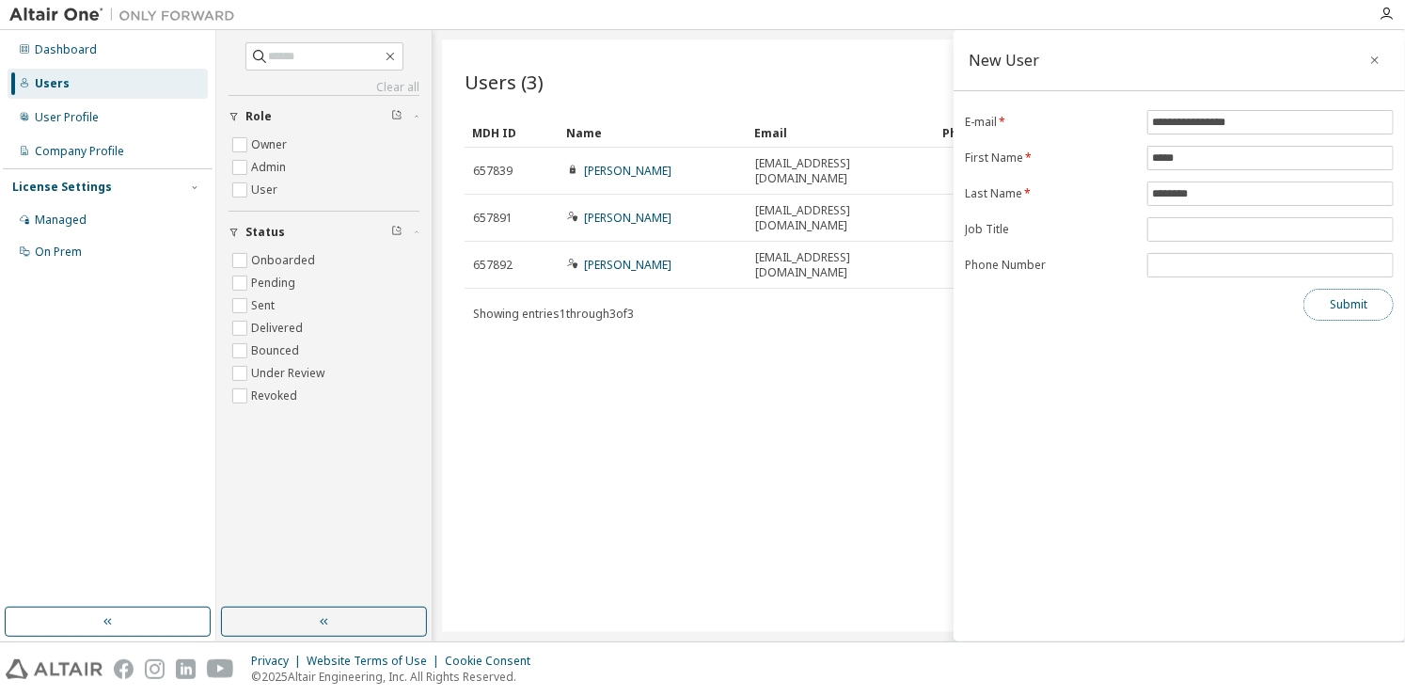
click at [1338, 301] on button "Submit" at bounding box center [1349, 305] width 90 height 32
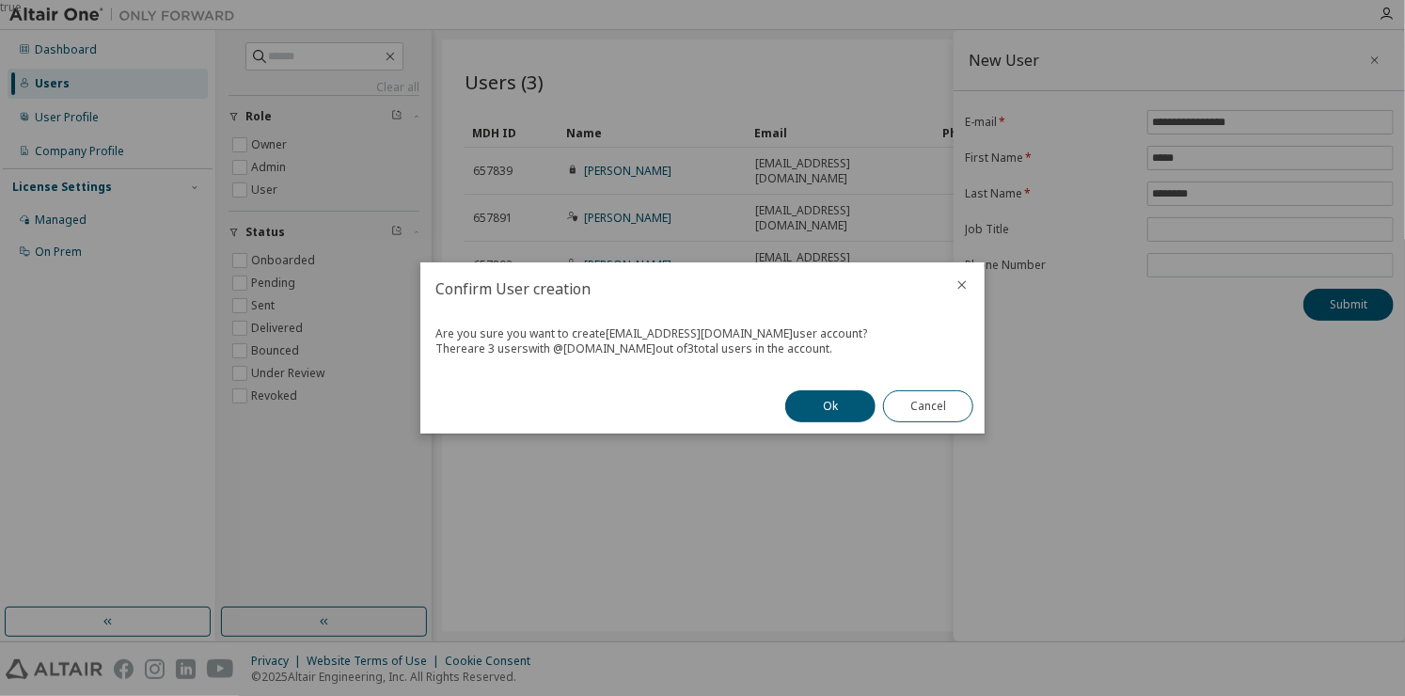
click at [628, 350] on div "There are 3 users with @ tec.mx out of 3 total users in the account." at bounding box center [702, 348] width 534 height 15
drag, startPoint x: 628, startPoint y: 350, endPoint x: 800, endPoint y: 355, distance: 172.2
click at [800, 355] on div "There are 3 users with @ tec.mx out of 3 total users in the account." at bounding box center [702, 348] width 534 height 15
click at [764, 354] on div "There are 3 users with @ tec.mx out of 3 total users in the account." at bounding box center [702, 348] width 534 height 15
click at [751, 352] on div "There are 3 users with @ tec.mx out of 3 total users in the account." at bounding box center [702, 348] width 534 height 15
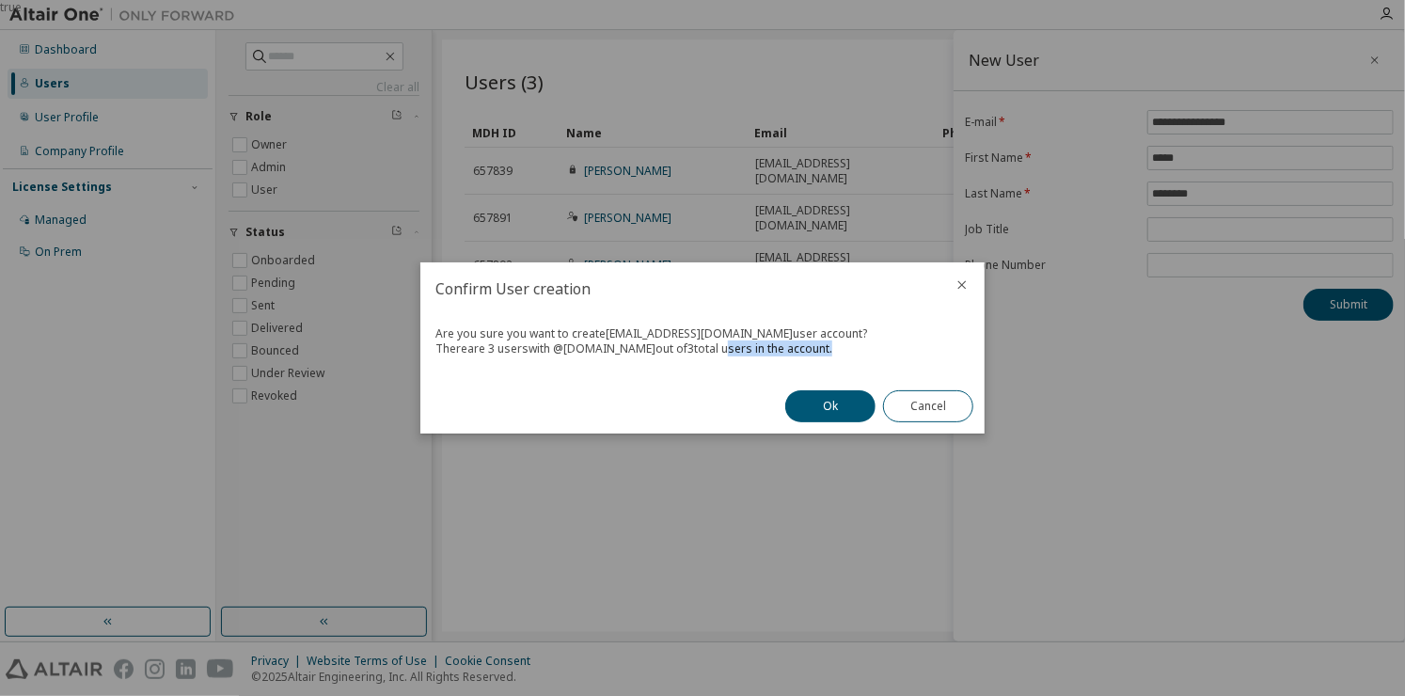
drag, startPoint x: 751, startPoint y: 352, endPoint x: 694, endPoint y: 350, distance: 56.5
click at [694, 350] on div "There are 3 users with @ tec.mx out of 3 total users in the account." at bounding box center [702, 348] width 534 height 15
click at [925, 397] on button "Cancel" at bounding box center [928, 406] width 90 height 32
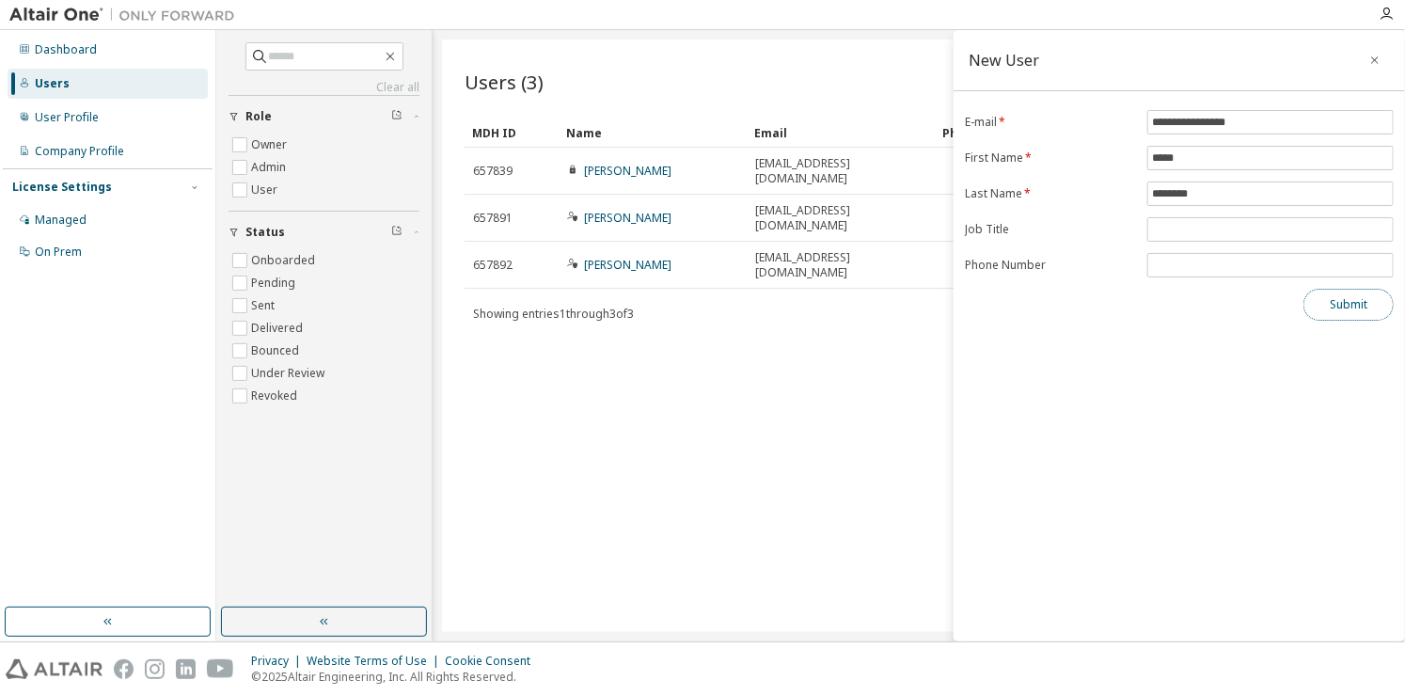
click at [1338, 305] on button "Submit" at bounding box center [1349, 305] width 90 height 32
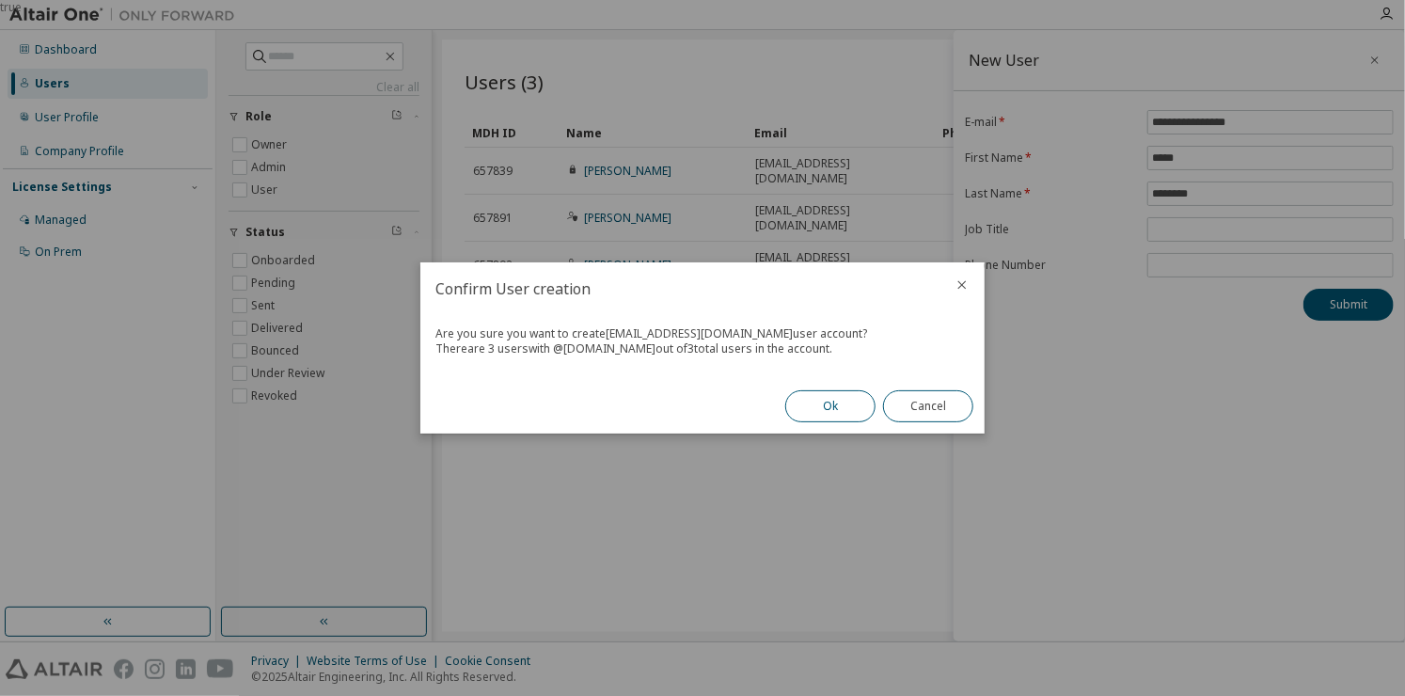
click at [821, 404] on button "Ok" at bounding box center [830, 406] width 90 height 32
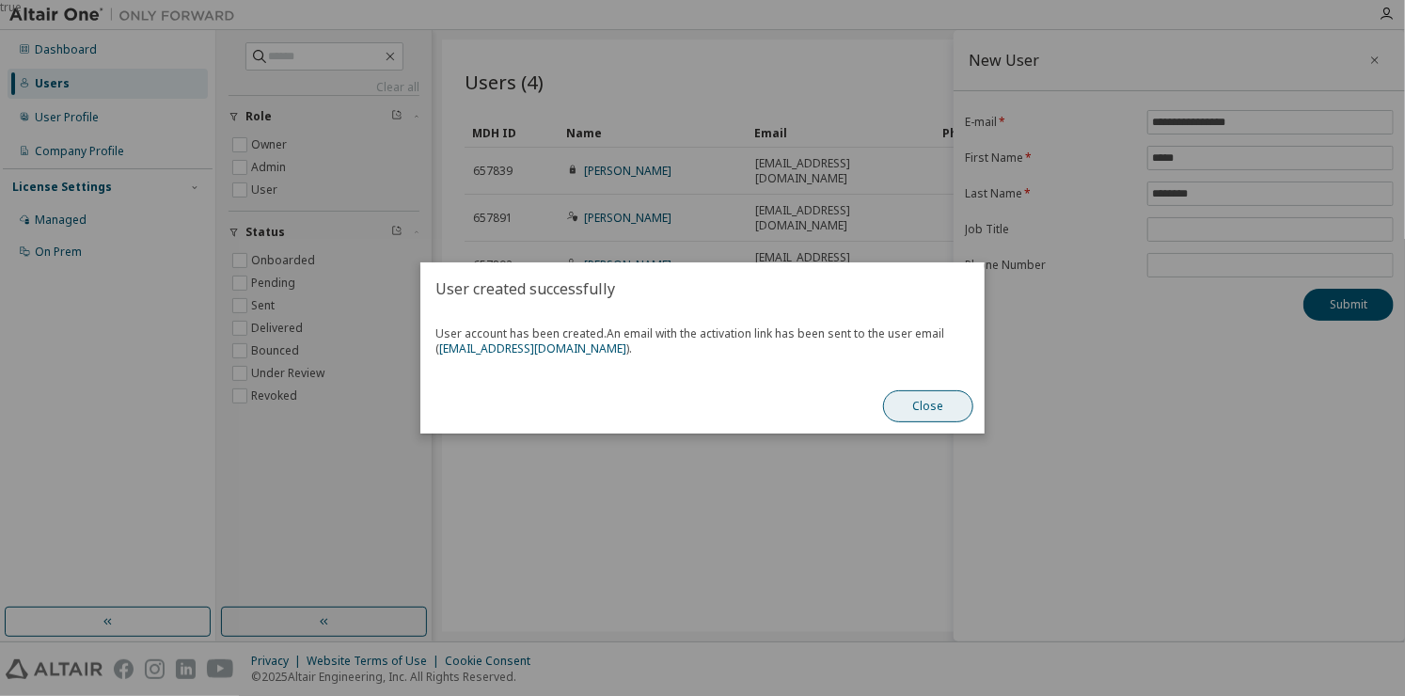
click at [932, 416] on button "Close" at bounding box center [928, 406] width 90 height 32
